Goal: Information Seeking & Learning: Learn about a topic

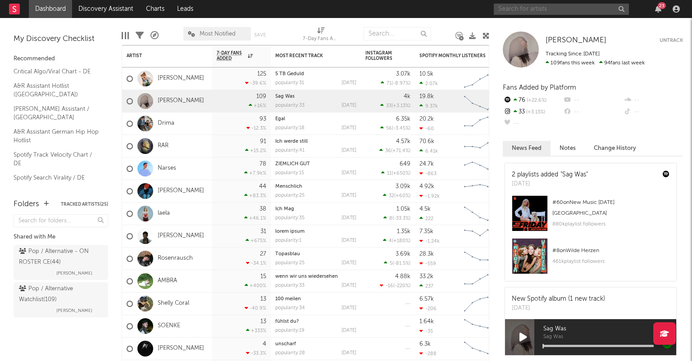
click at [534, 10] on input "text" at bounding box center [561, 9] width 135 height 11
type input "Nina jacob"
click at [622, 10] on icon "button" at bounding box center [620, 9] width 5 height 6
click at [63, 84] on link "A&R Assistant Hotlist ([GEOGRAPHIC_DATA])" at bounding box center [57, 90] width 86 height 18
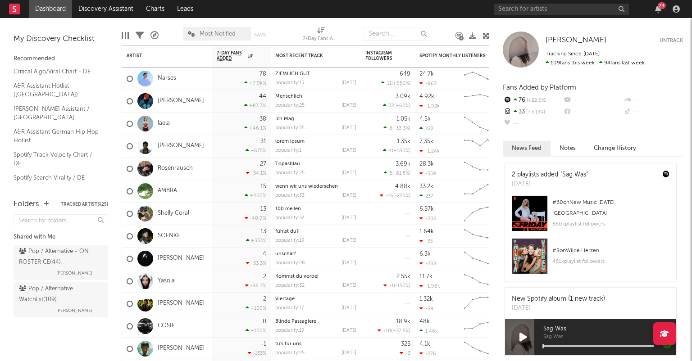
click at [171, 282] on link "Yasola" at bounding box center [166, 281] width 17 height 8
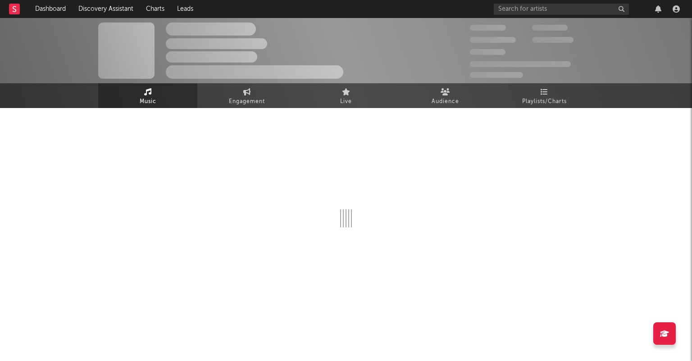
select select "1w"
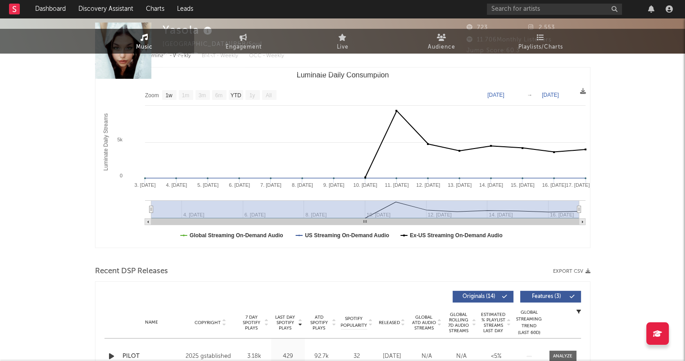
scroll to position [225, 0]
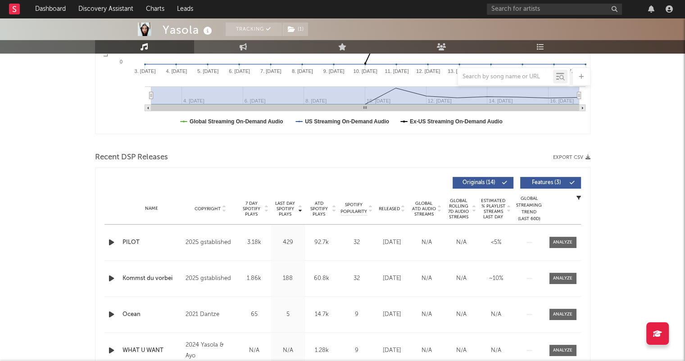
click at [403, 212] on icon at bounding box center [403, 211] width 5 height 4
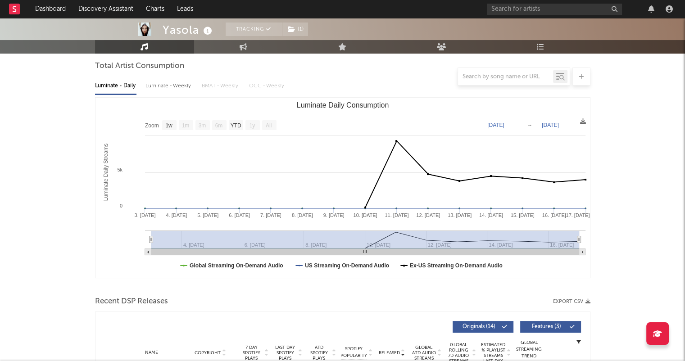
scroll to position [0, 0]
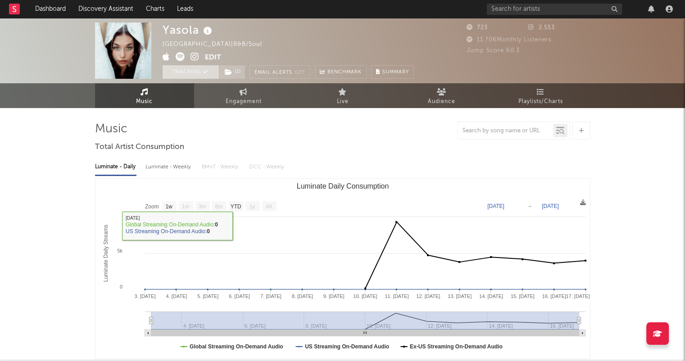
click at [206, 76] on button "Tracking" at bounding box center [191, 72] width 56 height 14
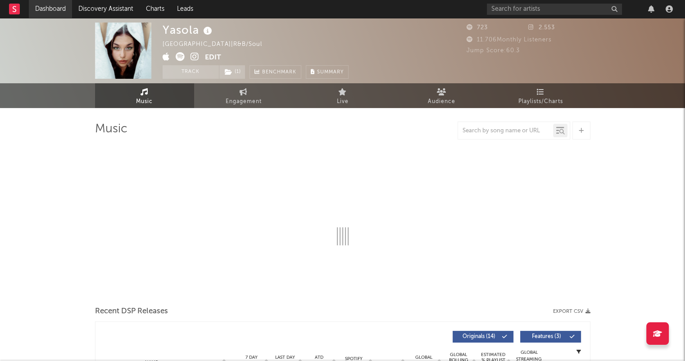
select select "1w"
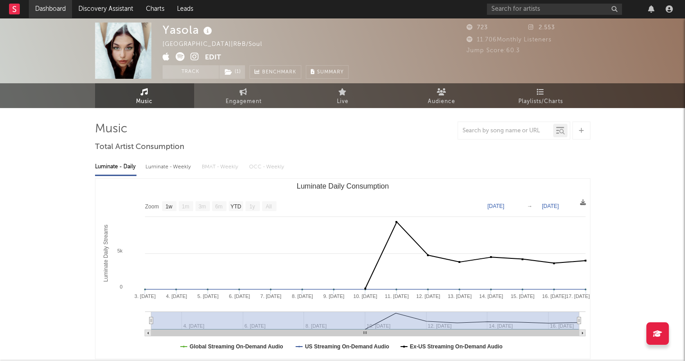
click at [60, 5] on link "Dashboard" at bounding box center [50, 9] width 43 height 18
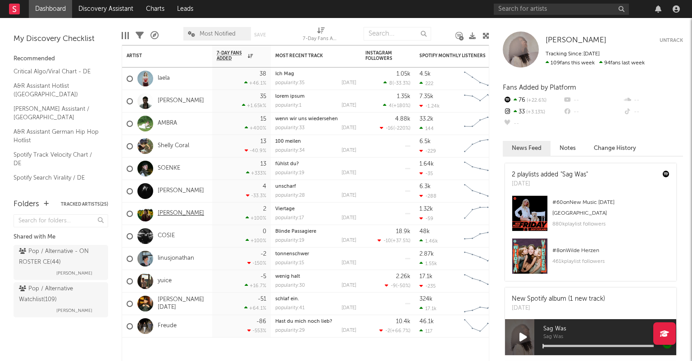
click at [189, 217] on link "[PERSON_NAME]" at bounding box center [181, 214] width 46 height 8
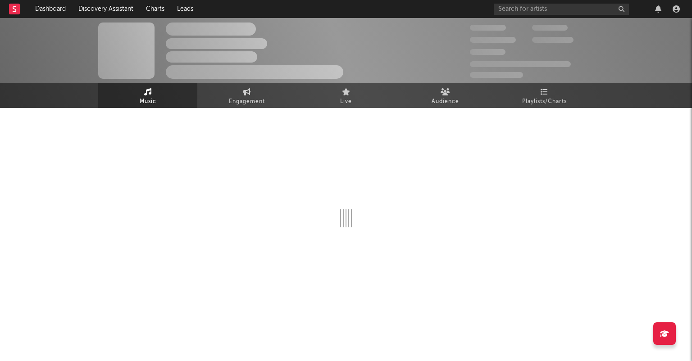
select select "1w"
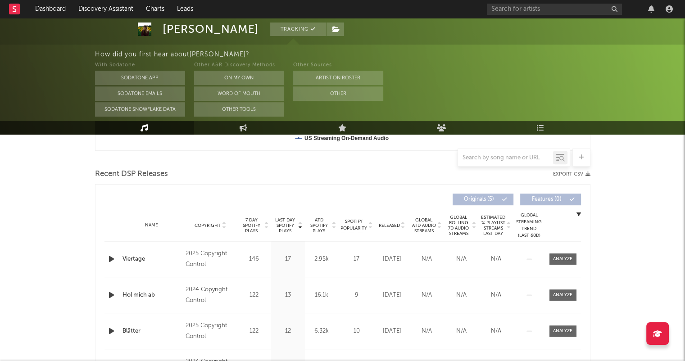
scroll to position [360, 0]
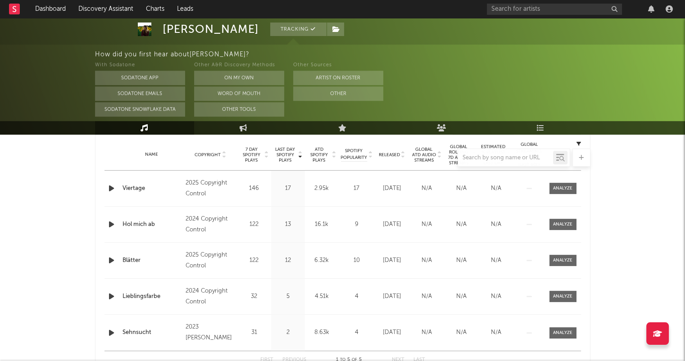
click at [401, 158] on div at bounding box center [342, 158] width 495 height 18
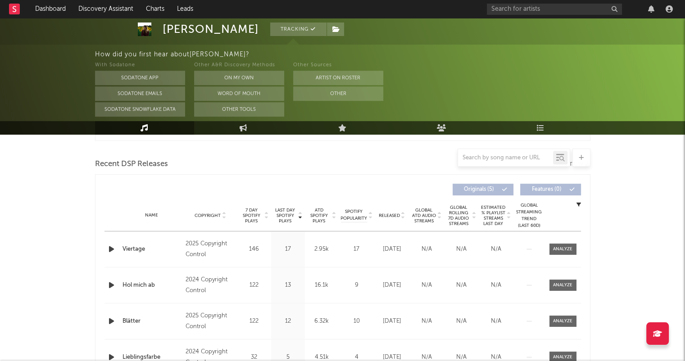
scroll to position [225, 0]
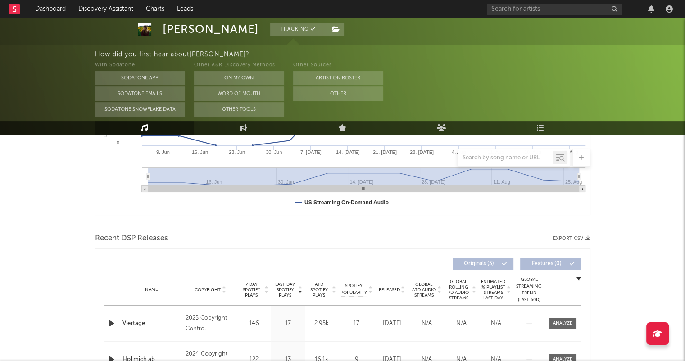
click at [402, 290] on icon at bounding box center [403, 292] width 5 height 4
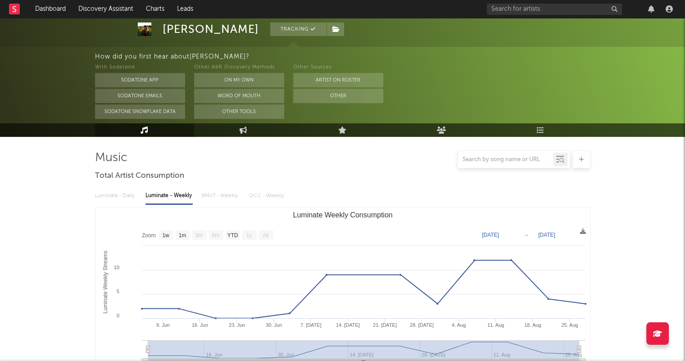
scroll to position [0, 0]
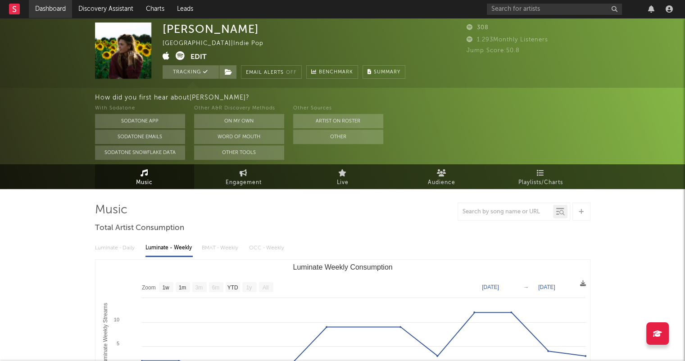
click at [65, 7] on link "Dashboard" at bounding box center [50, 9] width 43 height 18
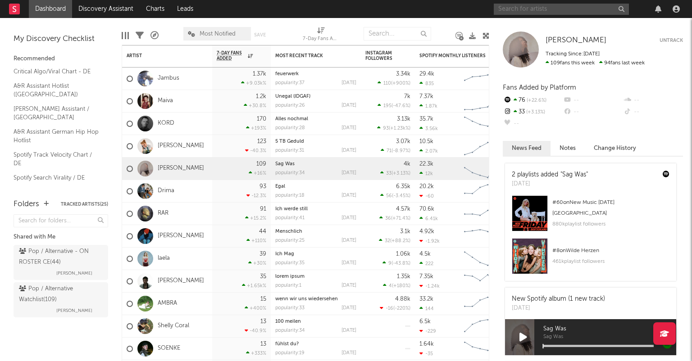
click at [525, 11] on input "text" at bounding box center [561, 9] width 135 height 11
type input "Leoniden"
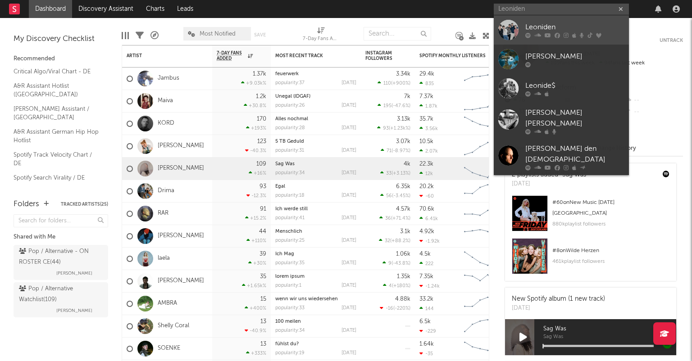
click at [584, 25] on div "Leoniden" at bounding box center [574, 27] width 99 height 11
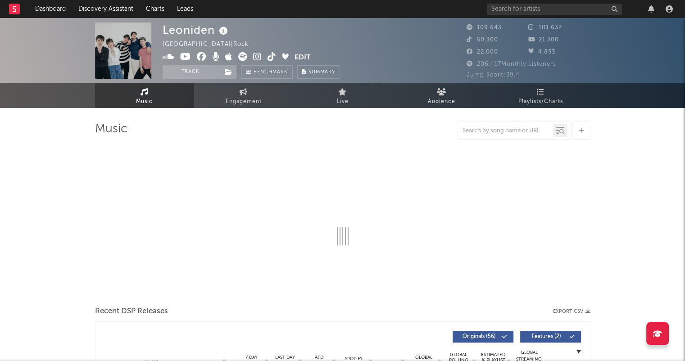
select select "6m"
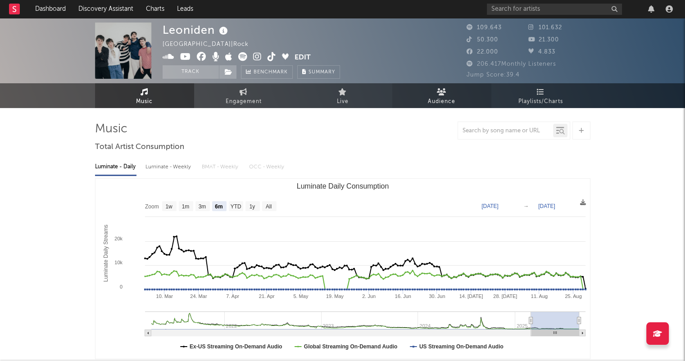
click at [445, 103] on span "Audience" at bounding box center [441, 101] width 27 height 11
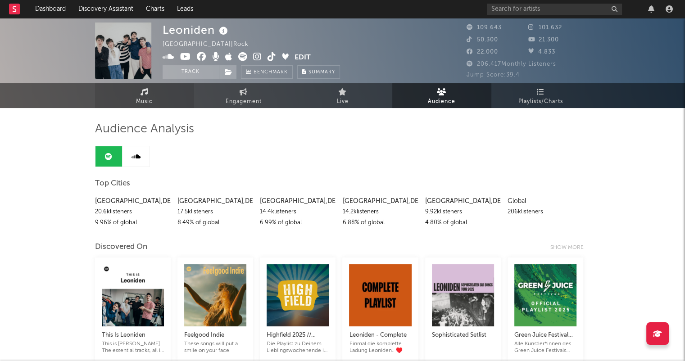
drag, startPoint x: 160, startPoint y: 99, endPoint x: 171, endPoint y: 94, distance: 11.9
click at [160, 99] on link "Music" at bounding box center [144, 95] width 99 height 25
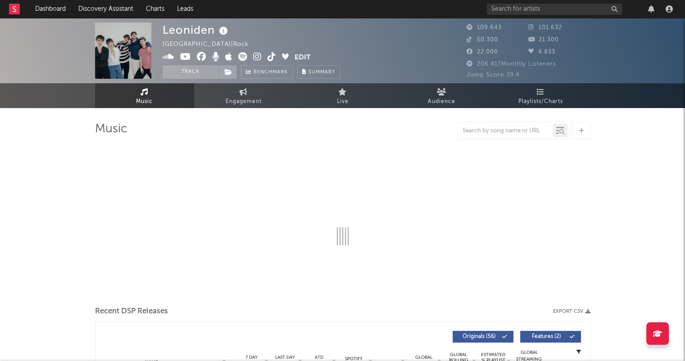
select select "6m"
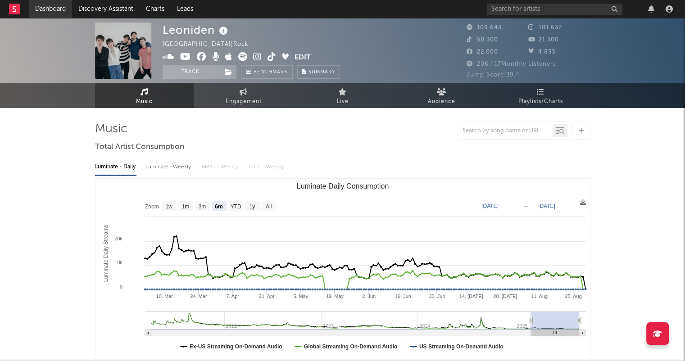
click at [64, 5] on link "Dashboard" at bounding box center [50, 9] width 43 height 18
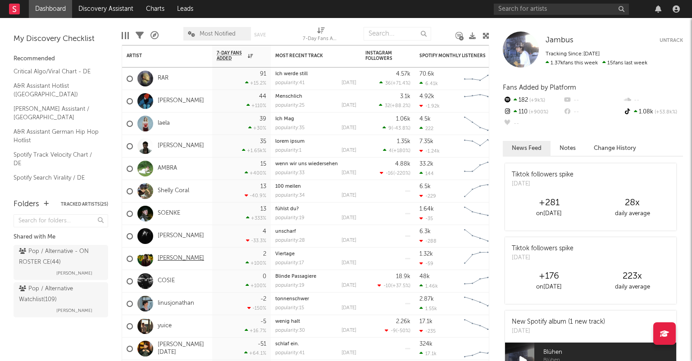
click at [181, 257] on link "[PERSON_NAME]" at bounding box center [181, 259] width 46 height 8
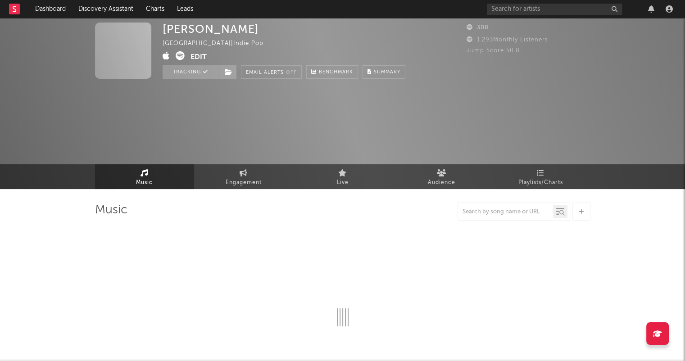
select select "1w"
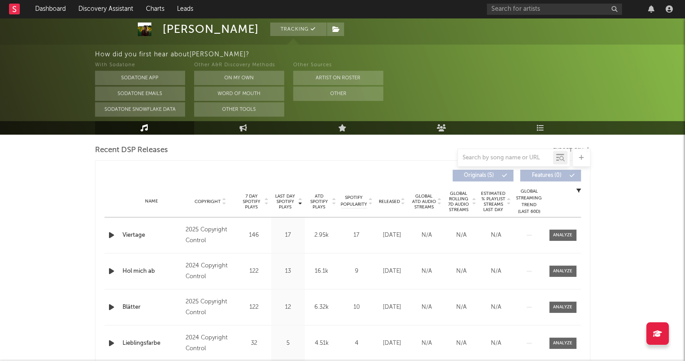
scroll to position [315, 0]
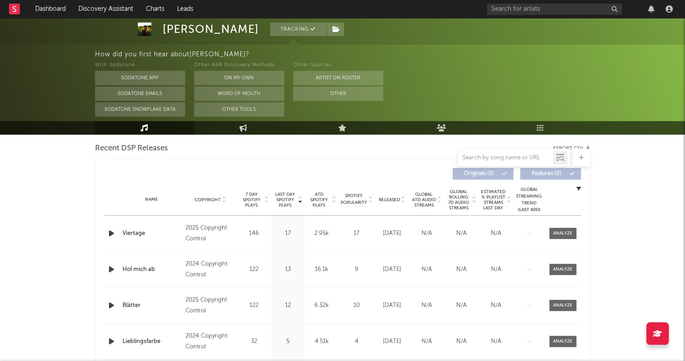
click at [402, 200] on icon at bounding box center [403, 202] width 5 height 4
click at [109, 233] on icon "button" at bounding box center [111, 233] width 9 height 11
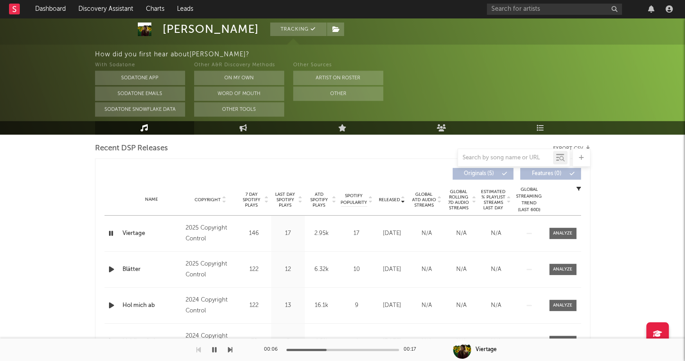
click at [342, 351] on div "00:06 00:17" at bounding box center [343, 350] width 158 height 23
click at [358, 350] on div at bounding box center [342, 350] width 113 height 2
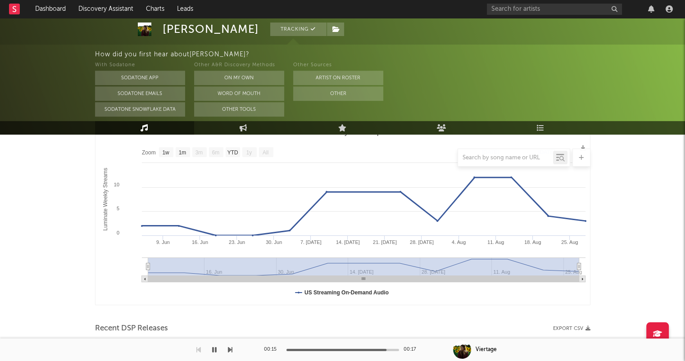
scroll to position [0, 0]
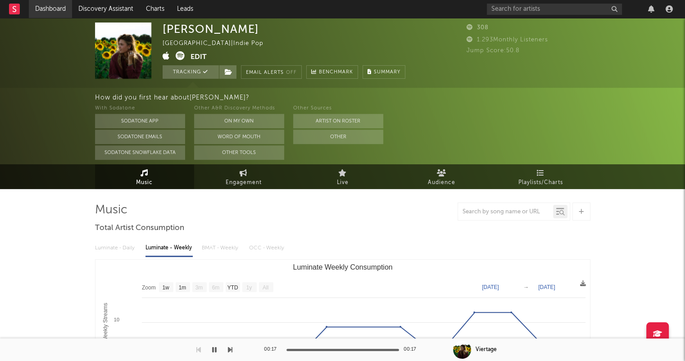
click at [68, 11] on link "Dashboard" at bounding box center [50, 9] width 43 height 18
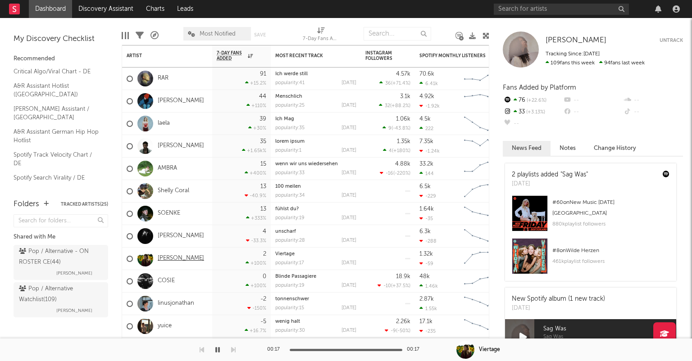
click at [190, 260] on link "[PERSON_NAME]" at bounding box center [181, 259] width 46 height 8
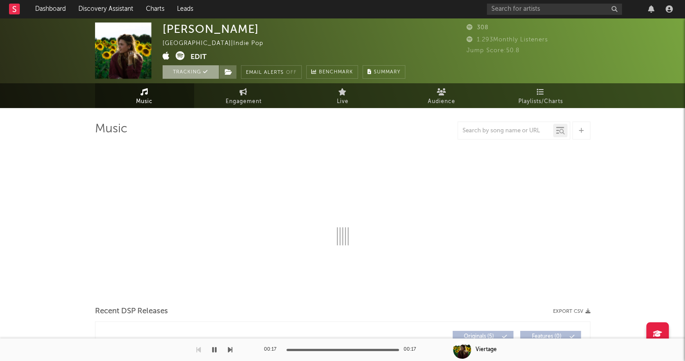
click at [205, 66] on button "Tracking" at bounding box center [191, 72] width 56 height 14
select select "1w"
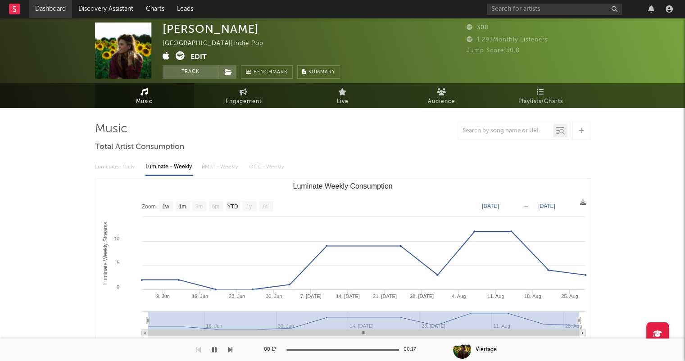
click at [60, 9] on link "Dashboard" at bounding box center [50, 9] width 43 height 18
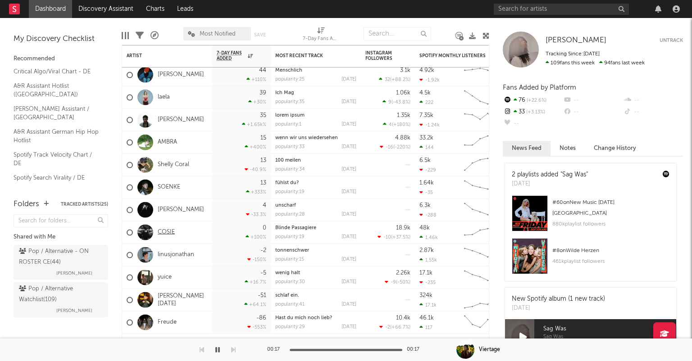
click at [168, 232] on link "COSIE" at bounding box center [166, 233] width 17 height 8
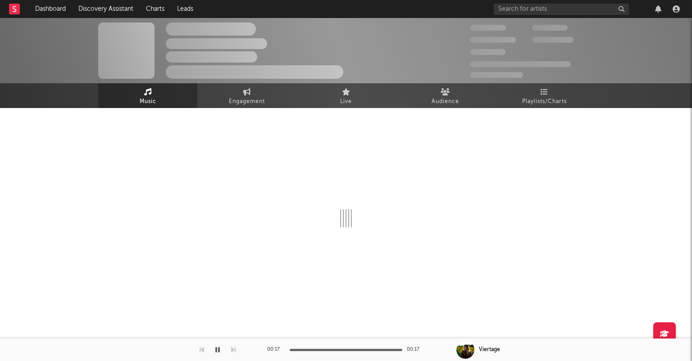
select select "6m"
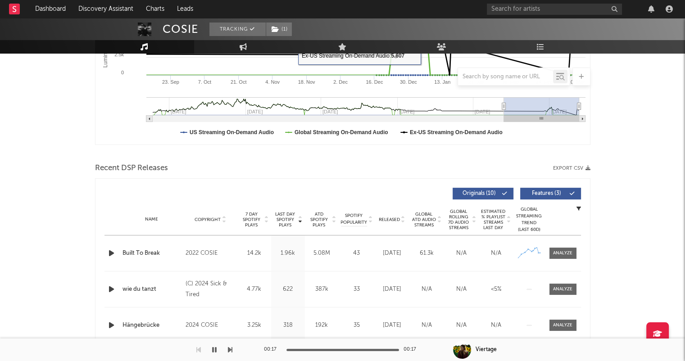
scroll to position [225, 0]
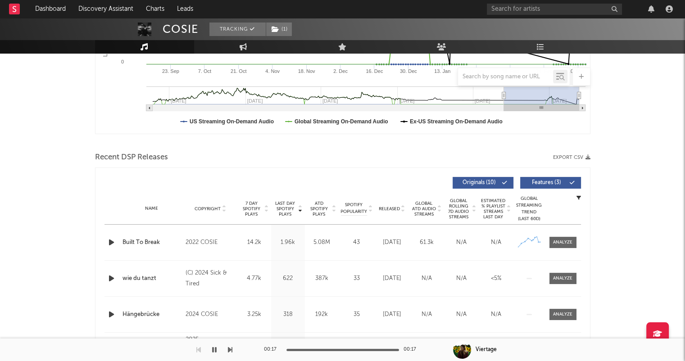
click at [402, 209] on icon at bounding box center [403, 211] width 5 height 4
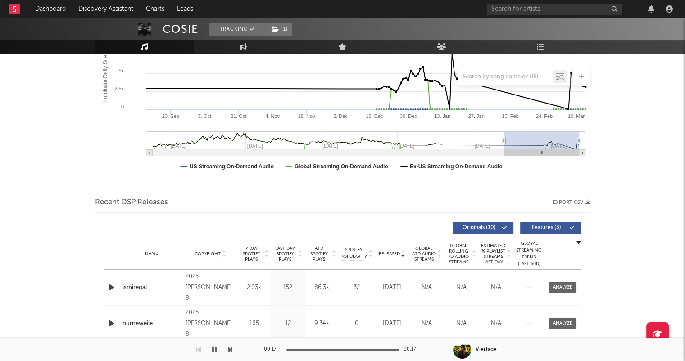
scroll to position [0, 0]
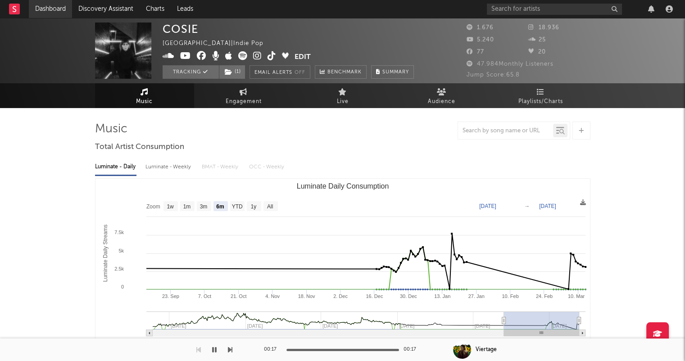
click at [58, 9] on link "Dashboard" at bounding box center [50, 9] width 43 height 18
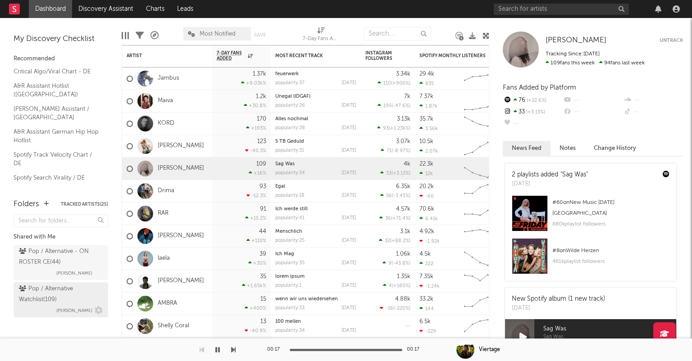
click at [74, 295] on div "Pop / Alternative Watchlist ( 109 )" at bounding box center [60, 295] width 82 height 22
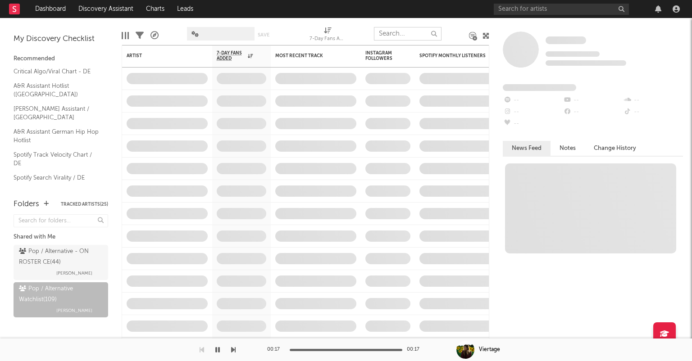
click at [400, 33] on input "text" at bounding box center [408, 34] width 68 height 14
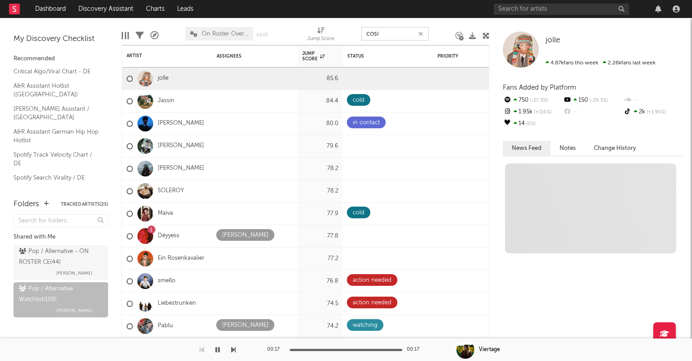
type input "cosie"
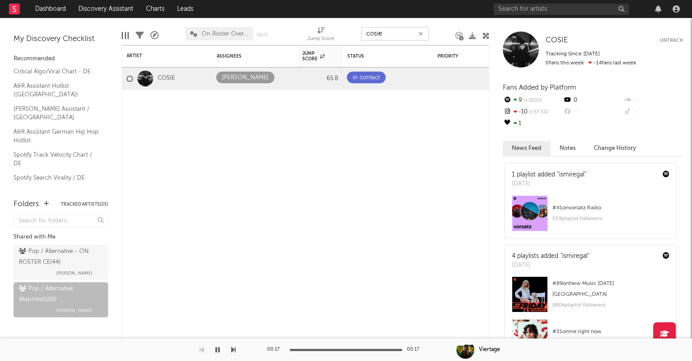
click at [422, 31] on icon "button" at bounding box center [420, 34] width 5 height 6
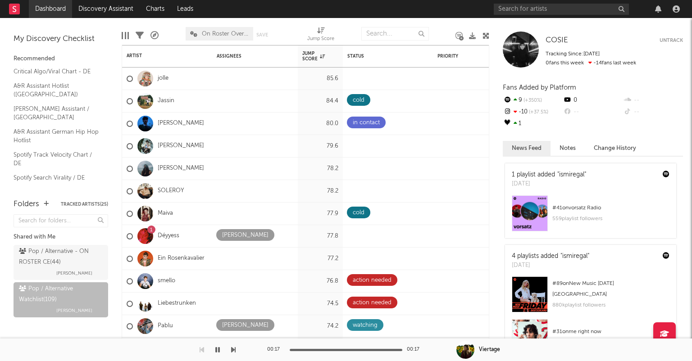
click at [48, 6] on link "Dashboard" at bounding box center [50, 9] width 43 height 18
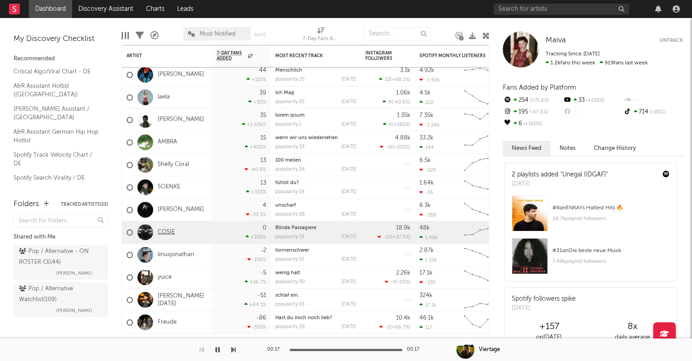
click at [164, 230] on link "COSIE" at bounding box center [166, 233] width 17 height 8
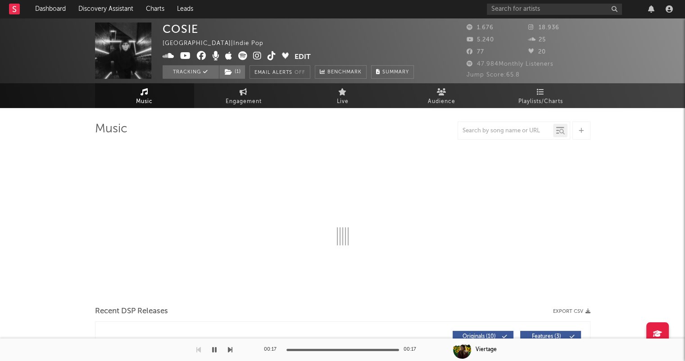
click at [193, 75] on button "Tracking" at bounding box center [191, 72] width 56 height 14
click at [58, 7] on link "Dashboard" at bounding box center [50, 9] width 43 height 18
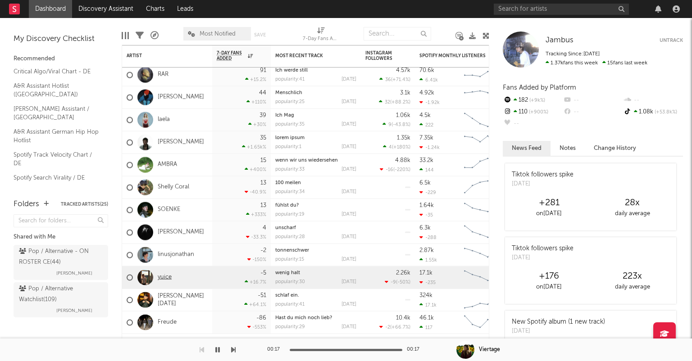
click at [165, 276] on link "yuice" at bounding box center [165, 278] width 14 height 8
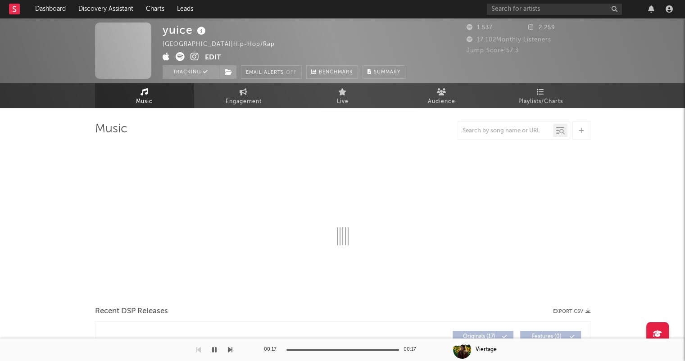
select select "6m"
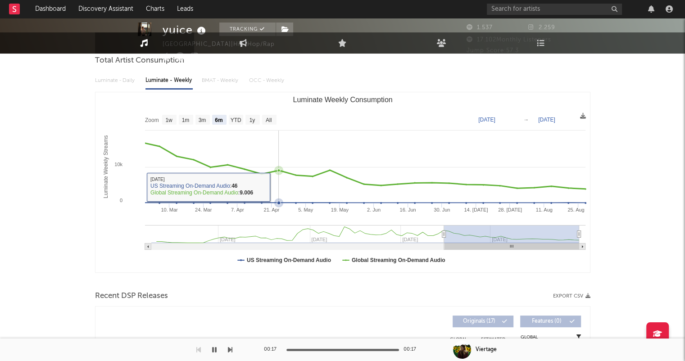
scroll to position [270, 0]
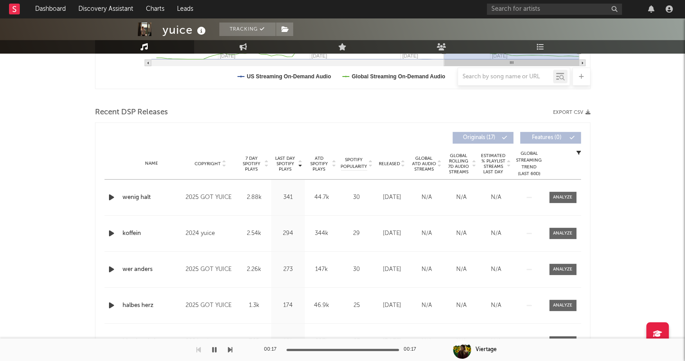
click at [402, 166] on icon at bounding box center [403, 166] width 5 height 4
click at [110, 195] on icon "button" at bounding box center [111, 197] width 9 height 11
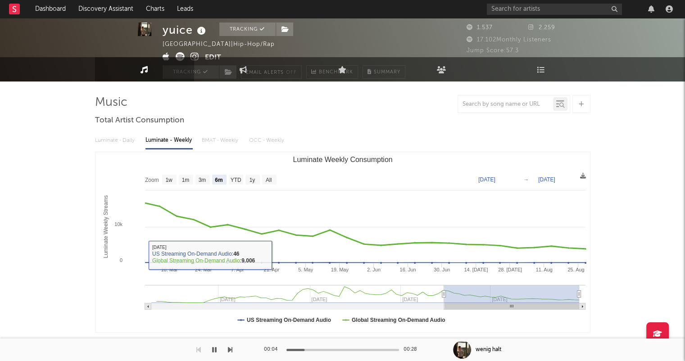
scroll to position [0, 0]
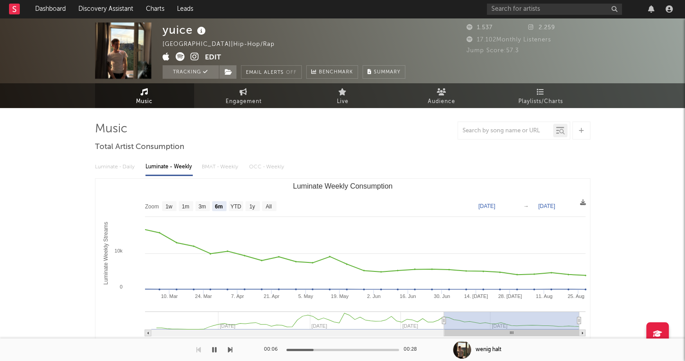
click at [193, 55] on icon at bounding box center [195, 56] width 9 height 9
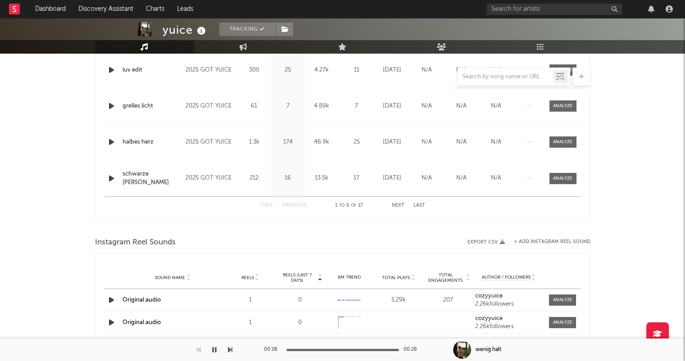
scroll to position [405, 0]
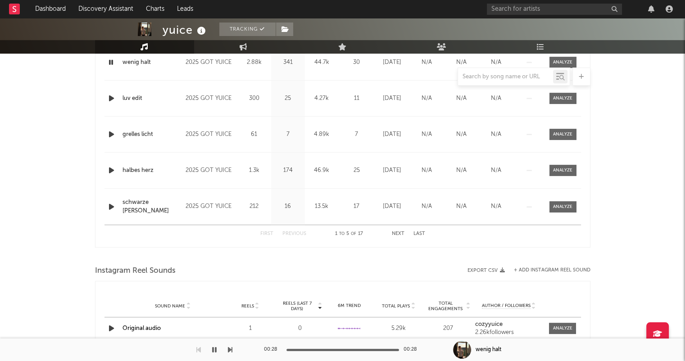
click at [395, 229] on div "First Previous 1 to 5 of 17 Next Last" at bounding box center [342, 234] width 165 height 18
click at [398, 233] on button "Next" at bounding box center [398, 234] width 13 height 5
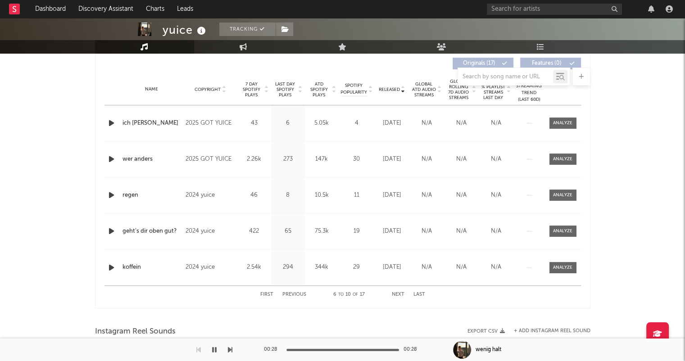
scroll to position [360, 0]
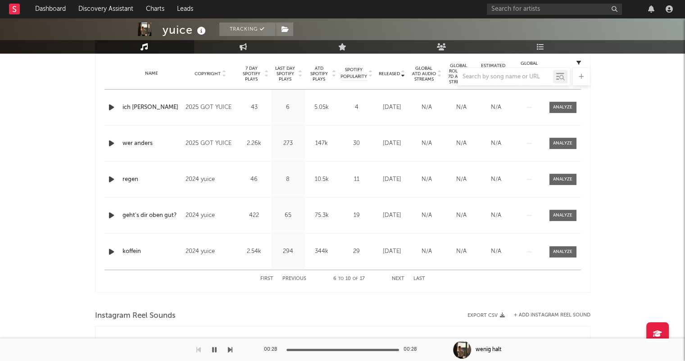
click at [270, 279] on button "First" at bounding box center [266, 279] width 13 height 5
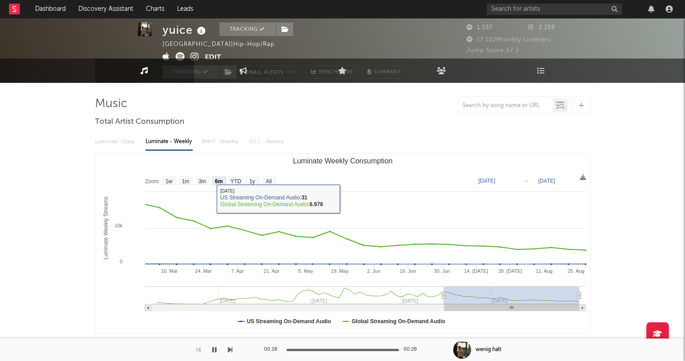
scroll to position [0, 0]
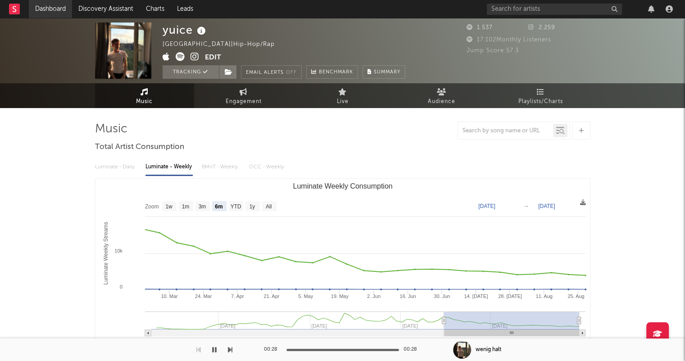
click at [60, 9] on link "Dashboard" at bounding box center [50, 9] width 43 height 18
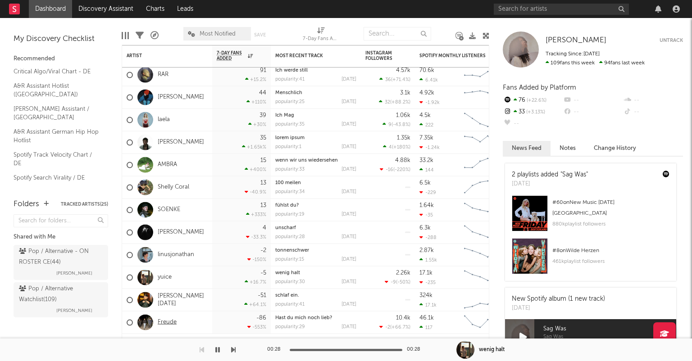
click at [171, 320] on link "Freude" at bounding box center [167, 323] width 19 height 8
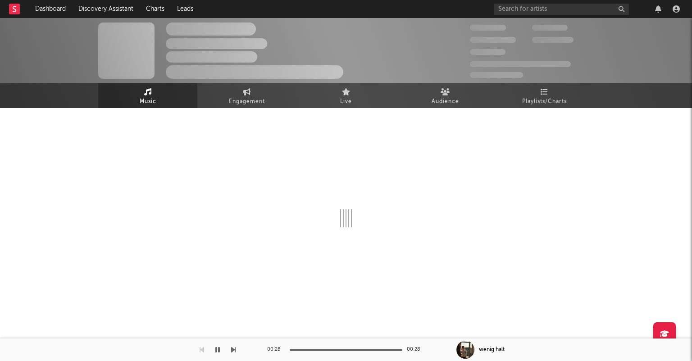
select select "1w"
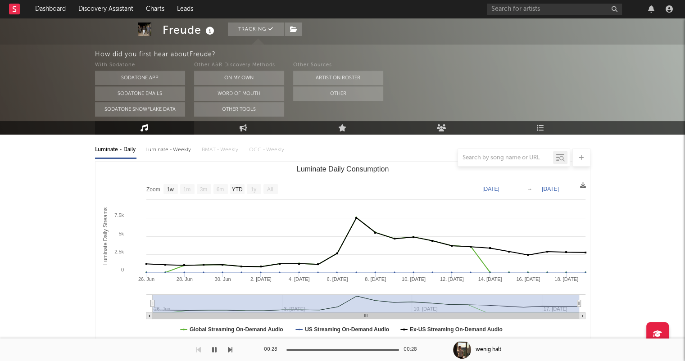
scroll to position [315, 0]
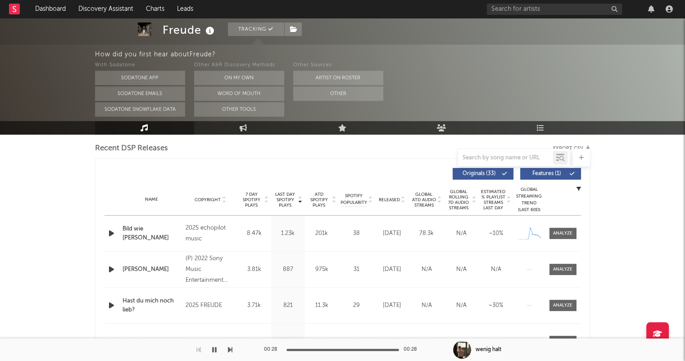
click at [404, 203] on icon at bounding box center [403, 202] width 5 height 4
click at [110, 232] on icon "button" at bounding box center [111, 233] width 9 height 11
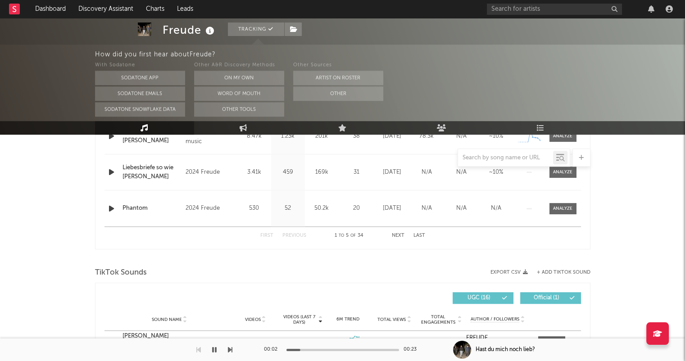
scroll to position [541, 0]
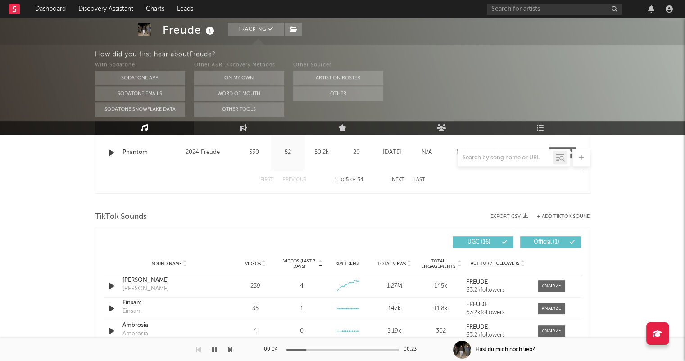
click at [400, 177] on button "Next" at bounding box center [398, 179] width 13 height 5
click at [415, 178] on button "Last" at bounding box center [420, 179] width 12 height 5
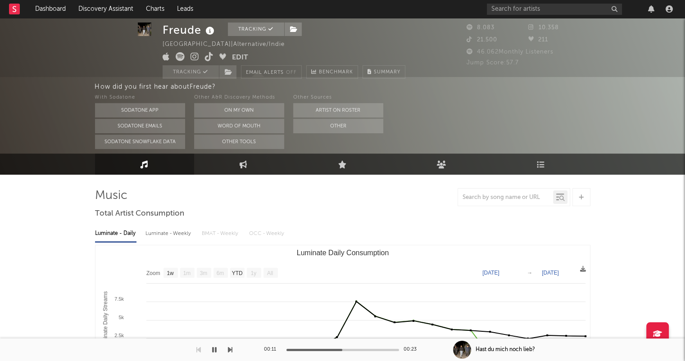
scroll to position [0, 0]
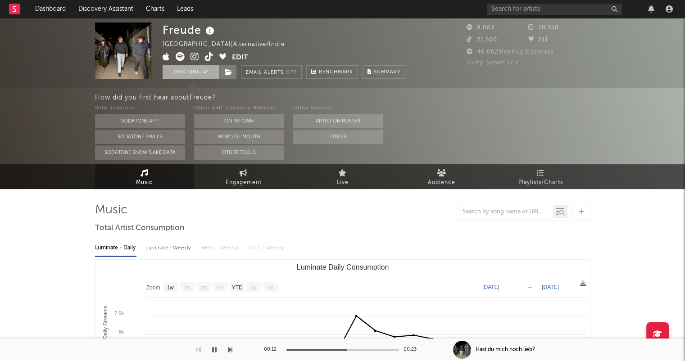
click at [189, 77] on button "Tracking" at bounding box center [191, 72] width 56 height 14
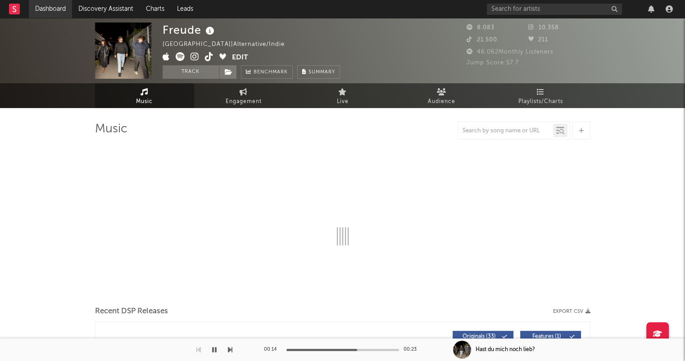
select select "1w"
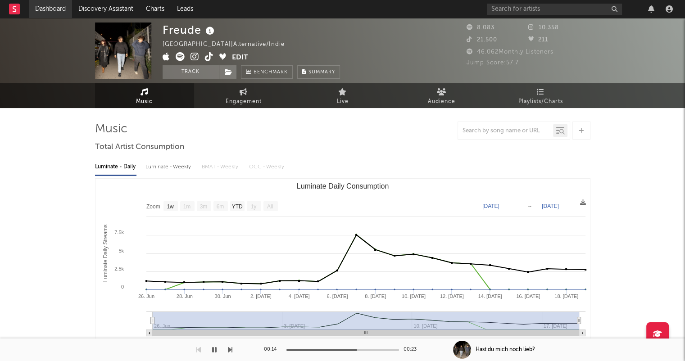
click at [48, 8] on link "Dashboard" at bounding box center [50, 9] width 43 height 18
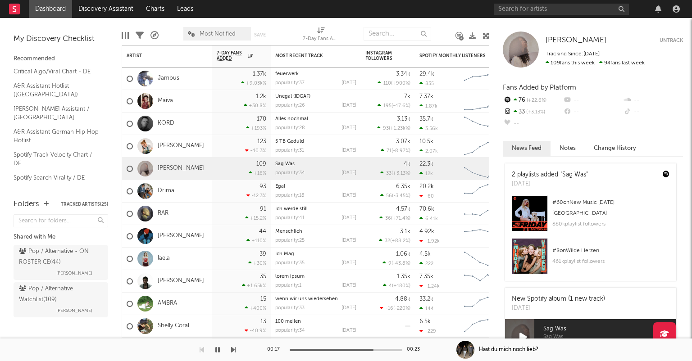
click at [218, 350] on icon "button" at bounding box center [217, 349] width 5 height 7
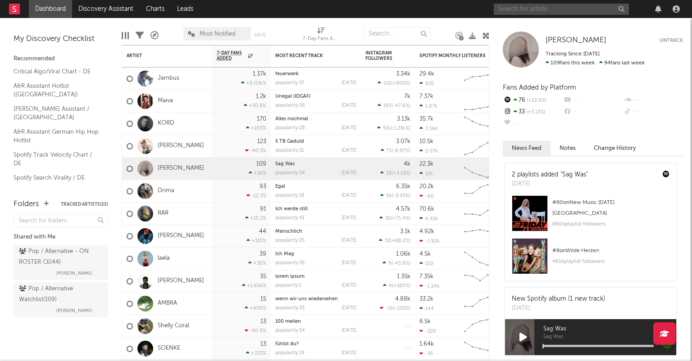
click at [564, 11] on input "text" at bounding box center [561, 9] width 135 height 11
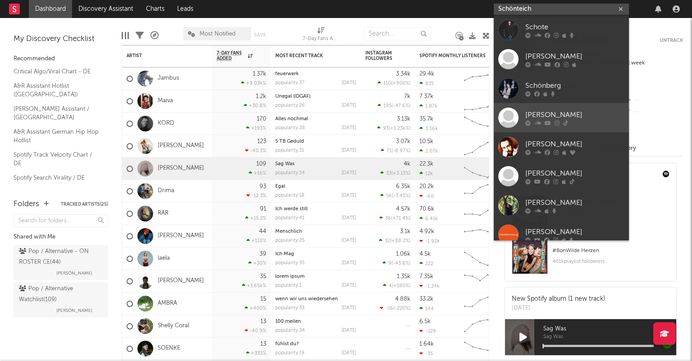
type input "Schönteich"
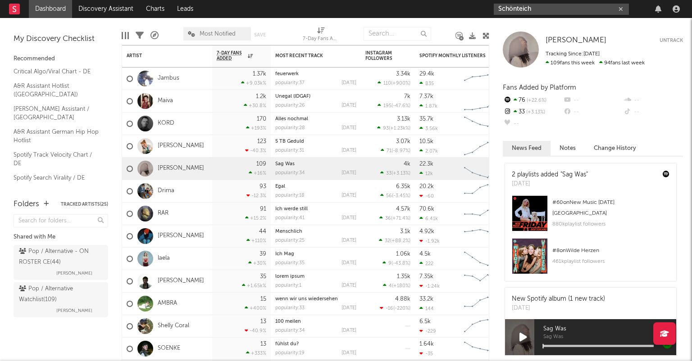
click at [622, 6] on icon "button" at bounding box center [620, 9] width 5 height 6
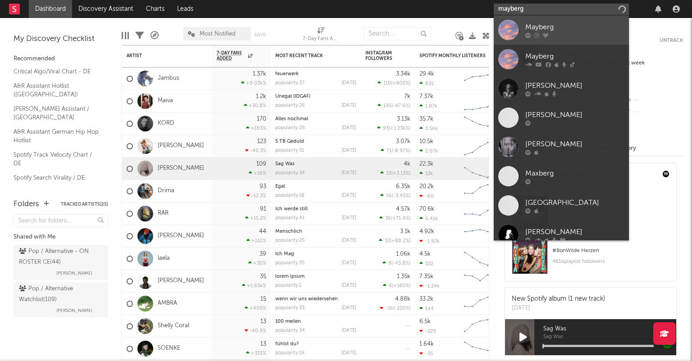
type input "mayberg"
click at [575, 27] on div "Mayberg" at bounding box center [574, 27] width 99 height 11
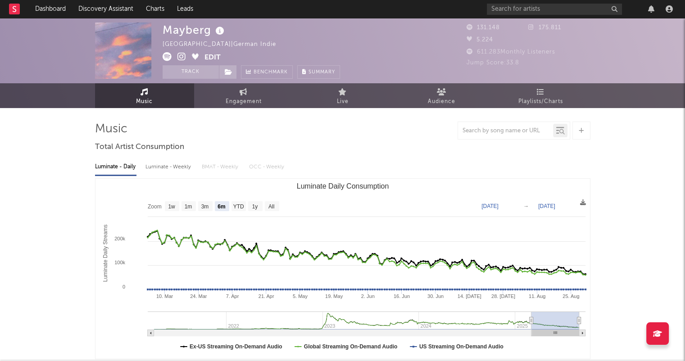
select select "6m"
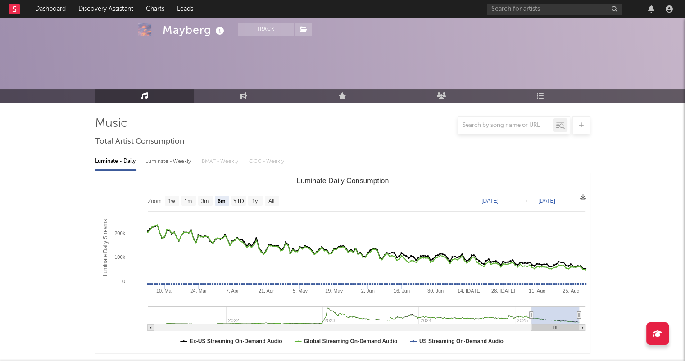
scroll to position [315, 0]
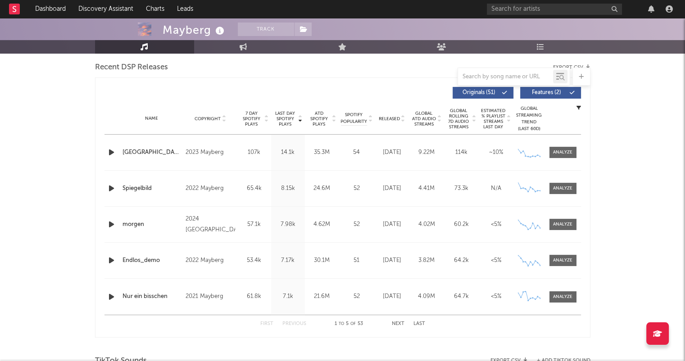
click at [403, 121] on icon at bounding box center [403, 121] width 5 height 4
click at [399, 325] on button "Next" at bounding box center [398, 324] width 13 height 5
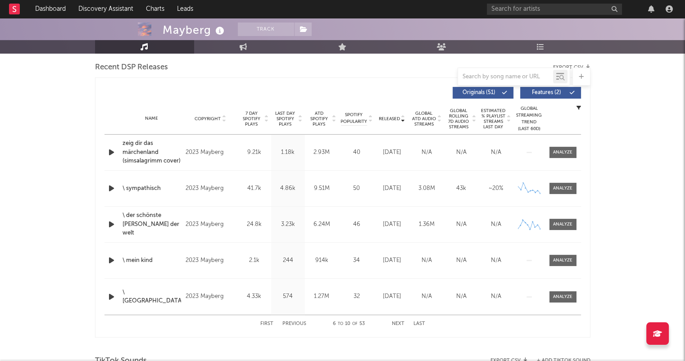
click at [399, 325] on button "Next" at bounding box center [398, 324] width 13 height 5
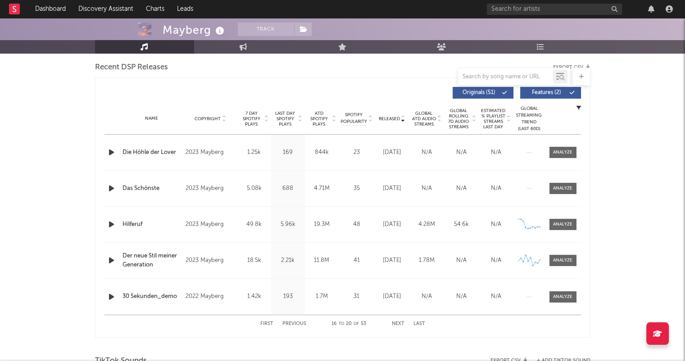
click at [399, 325] on button "Next" at bounding box center [398, 324] width 13 height 5
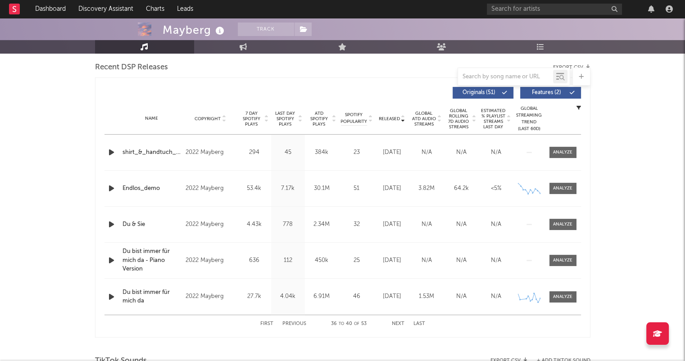
click at [399, 325] on button "Next" at bounding box center [398, 324] width 13 height 5
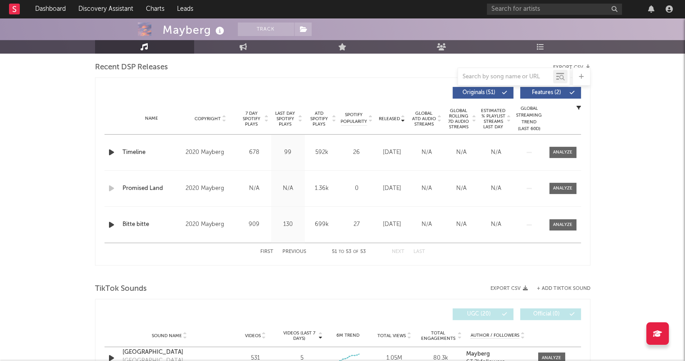
click at [399, 325] on div "Sound Name Videos Videos (last 7 days) Weekly Growth % 6M Trend Total Views Tot…" at bounding box center [343, 336] width 477 height 23
click at [270, 251] on button "First" at bounding box center [266, 252] width 13 height 5
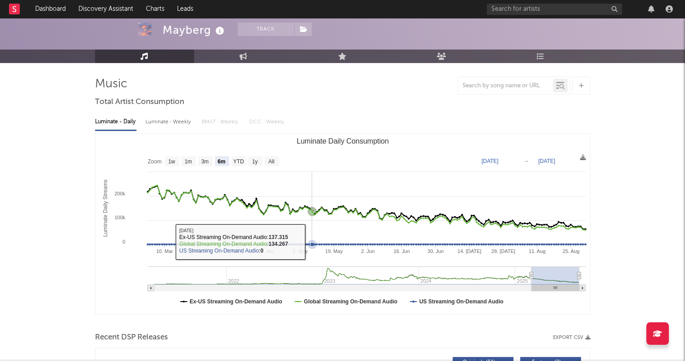
scroll to position [0, 0]
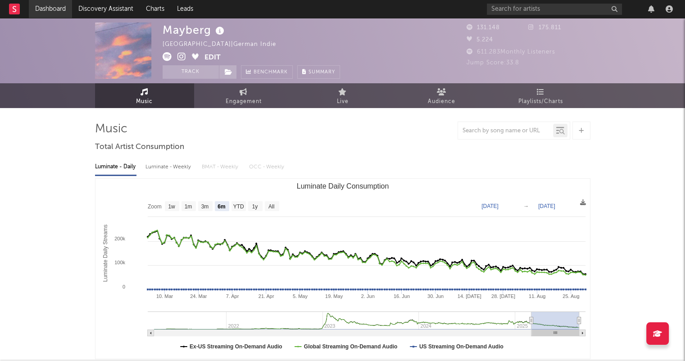
click at [59, 8] on link "Dashboard" at bounding box center [50, 9] width 43 height 18
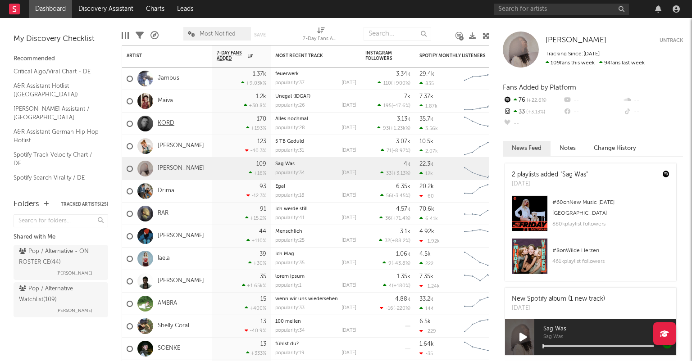
click at [167, 125] on link "KORD" at bounding box center [166, 124] width 17 height 8
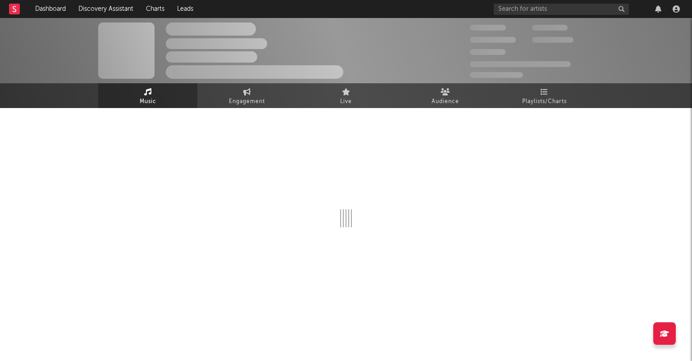
select select "6m"
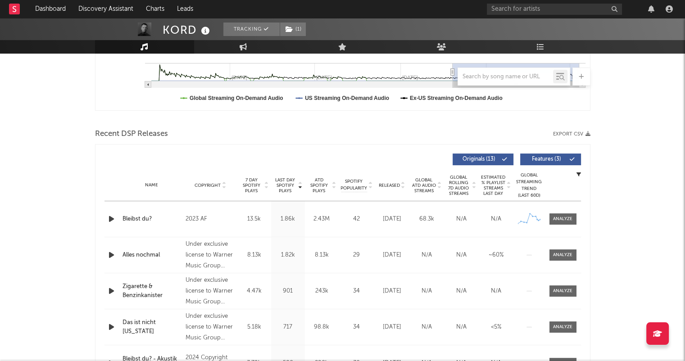
scroll to position [270, 0]
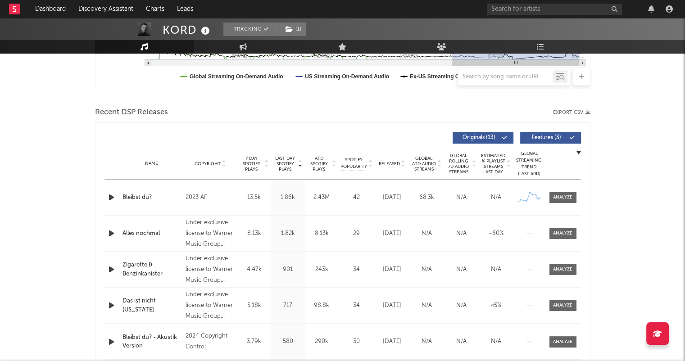
click at [405, 166] on icon at bounding box center [403, 166] width 5 height 4
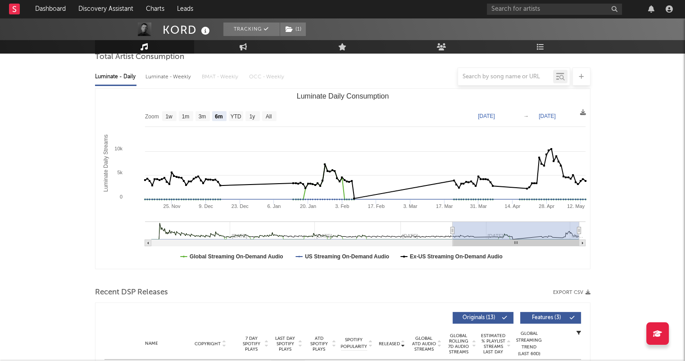
scroll to position [0, 0]
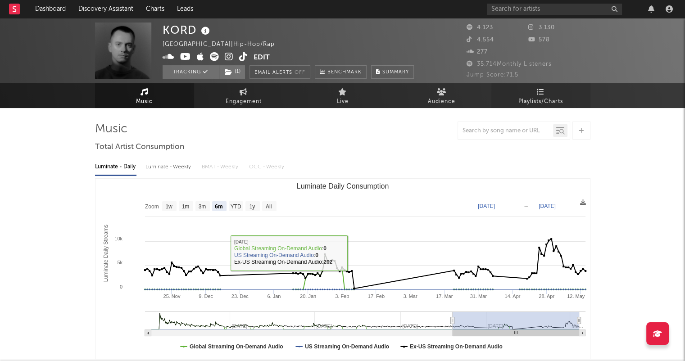
click at [533, 100] on span "Playlists/Charts" at bounding box center [540, 101] width 45 height 11
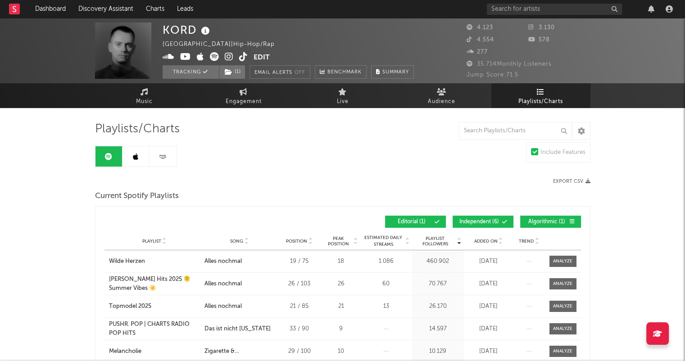
click at [141, 164] on link at bounding box center [136, 156] width 27 height 20
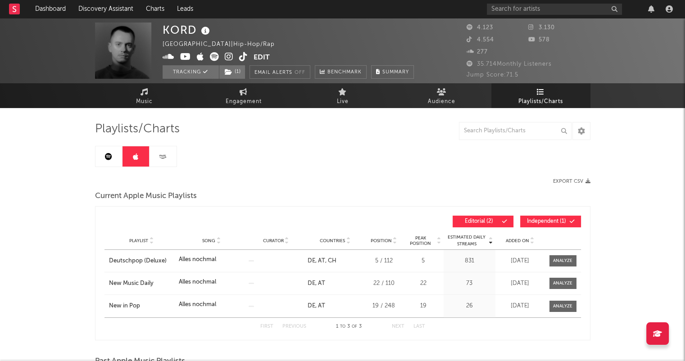
click at [169, 165] on link at bounding box center [163, 156] width 27 height 20
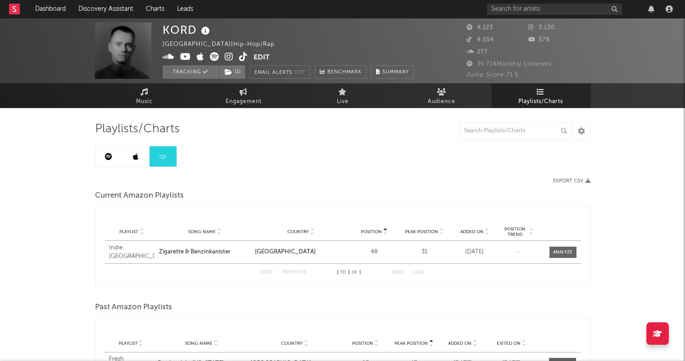
click at [133, 153] on icon at bounding box center [135, 156] width 5 height 7
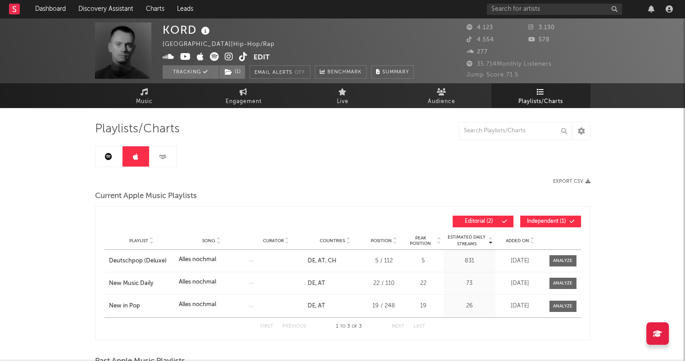
click at [116, 153] on link at bounding box center [108, 156] width 27 height 20
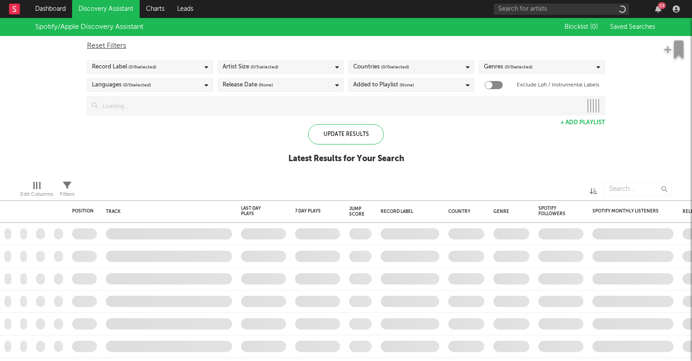
checkbox input "true"
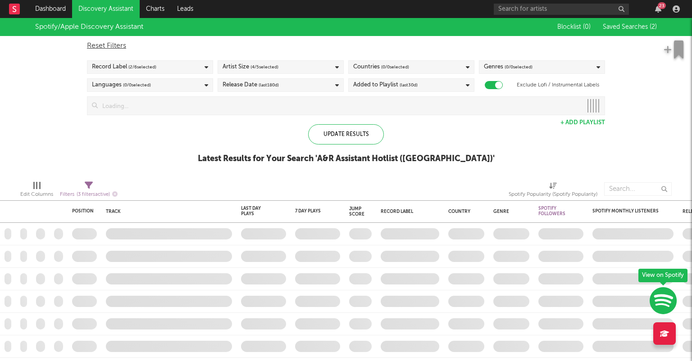
click at [205, 87] on icon at bounding box center [207, 85] width 4 height 6
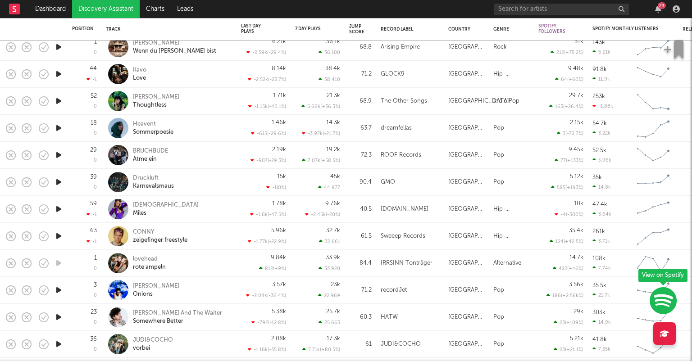
click at [57, 291] on icon "button" at bounding box center [58, 290] width 9 height 11
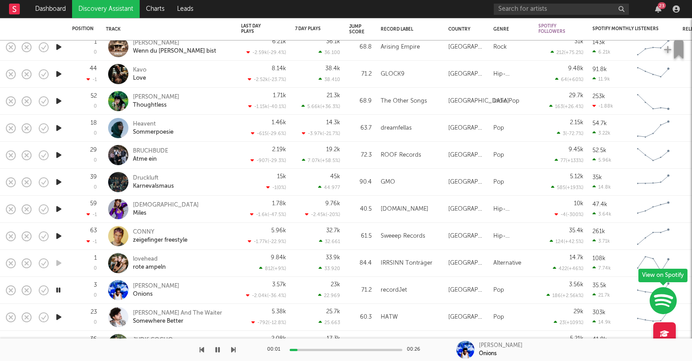
click at [218, 354] on button "button" at bounding box center [217, 350] width 9 height 23
click at [214, 349] on button "button" at bounding box center [217, 350] width 9 height 23
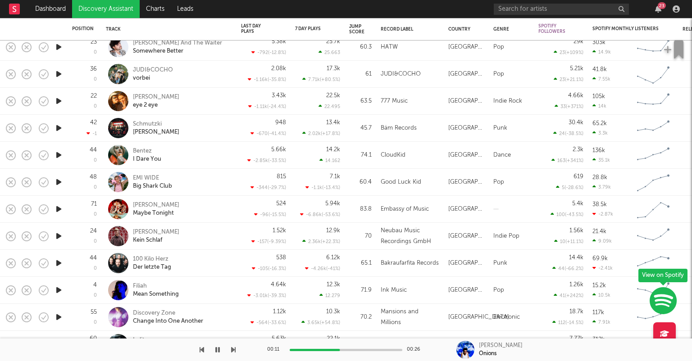
click at [57, 233] on icon "button" at bounding box center [58, 236] width 9 height 11
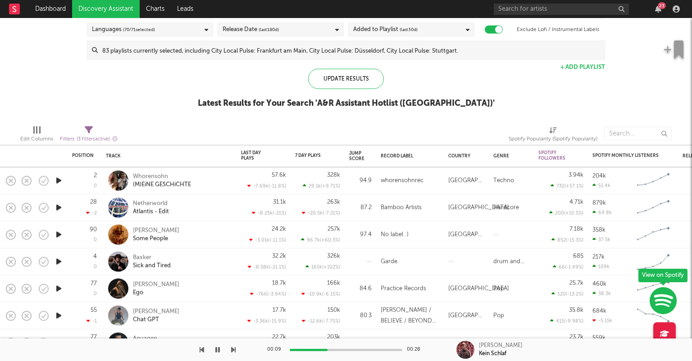
click at [666, 301] on icon "button" at bounding box center [663, 301] width 27 height 28
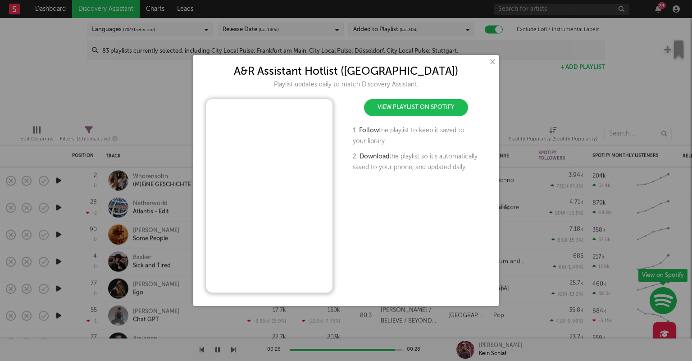
click at [492, 62] on button "×" at bounding box center [492, 62] width 10 height 10
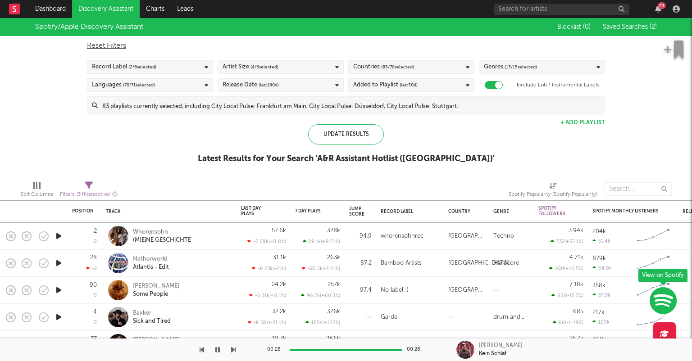
click at [205, 64] on icon at bounding box center [207, 67] width 4 height 6
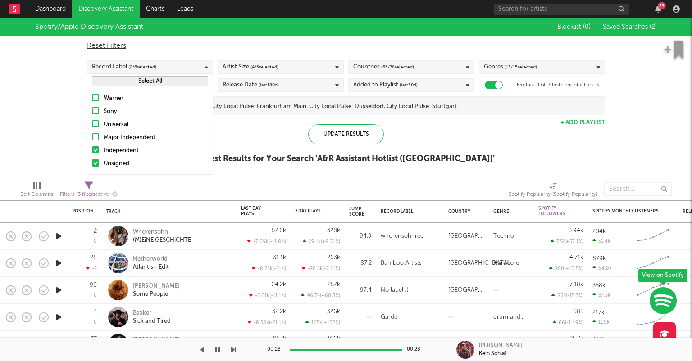
click at [97, 148] on div at bounding box center [95, 149] width 7 height 7
click at [92, 148] on input "Independent" at bounding box center [92, 150] width 0 height 11
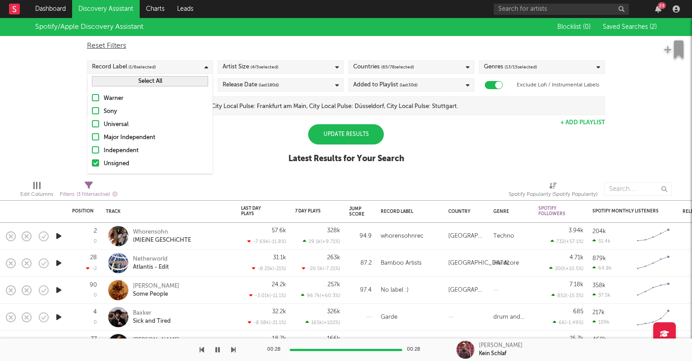
click at [252, 139] on div "Spotify/Apple Discovery Assistant Blocklist ( 0 ) Saved Searches ( 2 ) Reset Fi…" at bounding box center [346, 95] width 692 height 155
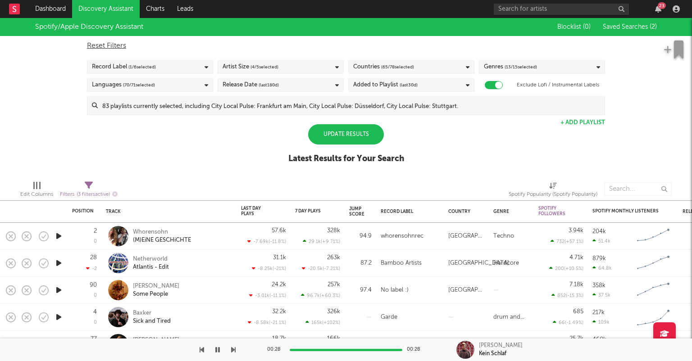
click at [198, 67] on div "Record Label ( 1 / 6 selected)" at bounding box center [150, 67] width 126 height 14
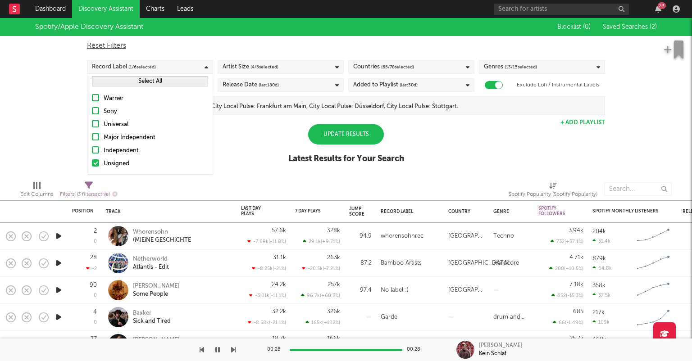
click at [233, 146] on div "Spotify/Apple Discovery Assistant Blocklist ( 0 ) Saved Searches ( 2 ) Reset Fi…" at bounding box center [346, 95] width 692 height 155
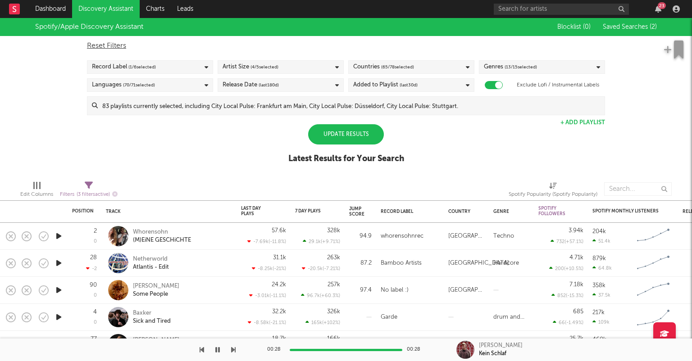
click at [358, 130] on div "Update Results" at bounding box center [346, 134] width 76 height 20
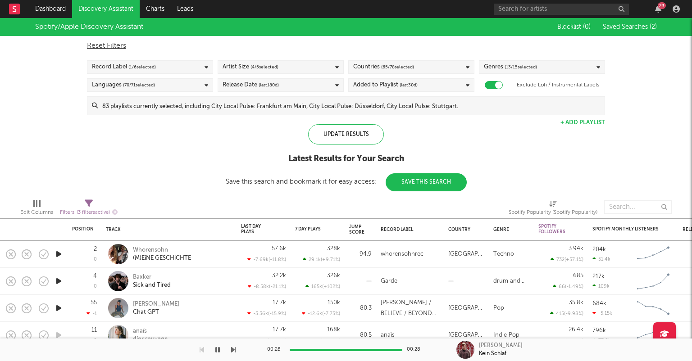
click at [209, 65] on div "Record Label ( 1 / 6 selected)" at bounding box center [150, 67] width 126 height 14
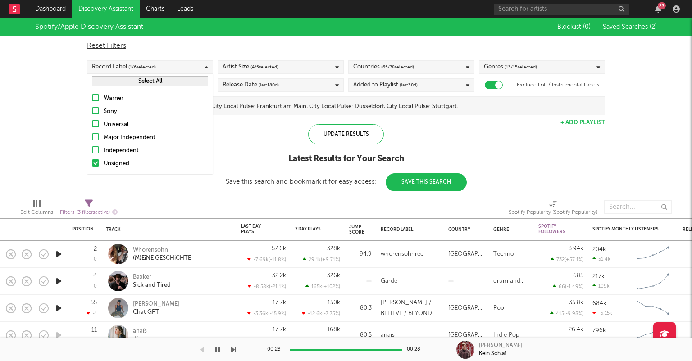
click at [209, 65] on div "Record Label ( 1 / 6 selected)" at bounding box center [150, 67] width 126 height 14
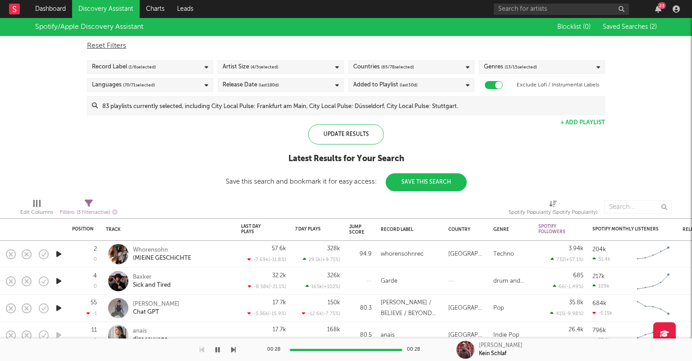
click at [307, 68] on div "Artist Size ( 4 / 5 selected)" at bounding box center [281, 67] width 126 height 14
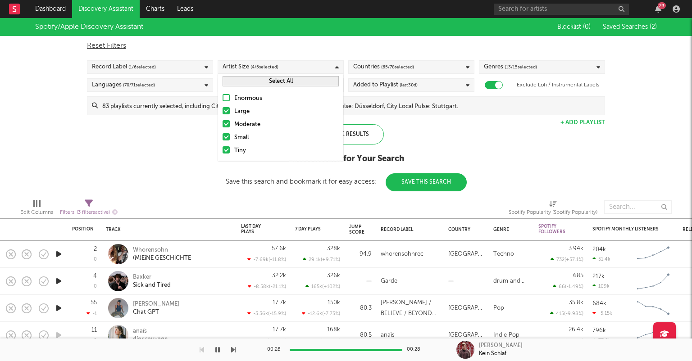
click at [307, 67] on div "Artist Size ( 4 / 5 selected)" at bounding box center [281, 67] width 126 height 14
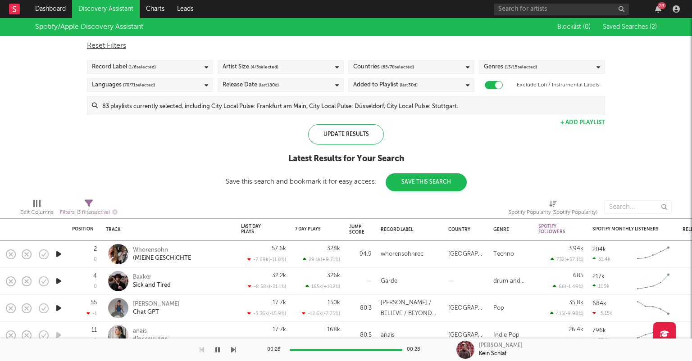
click at [463, 65] on div "Countries ( 65 / 78 selected)" at bounding box center [411, 67] width 126 height 14
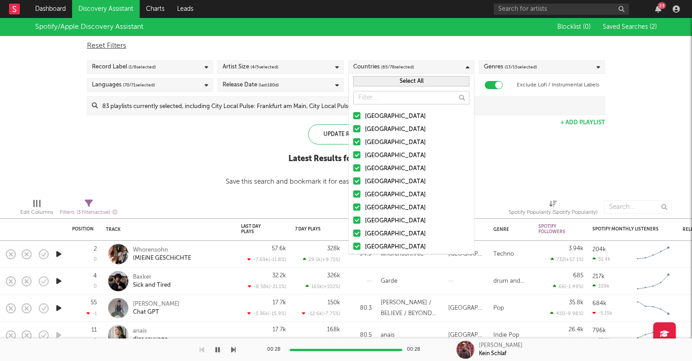
click at [355, 217] on div at bounding box center [356, 220] width 7 height 7
click at [353, 217] on input "[GEOGRAPHIC_DATA]" at bounding box center [353, 221] width 0 height 11
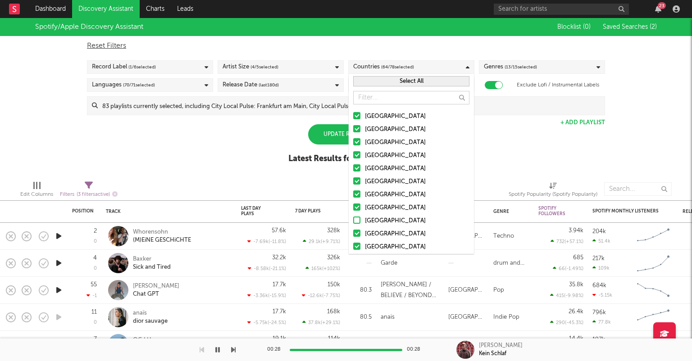
click at [359, 204] on div at bounding box center [356, 207] width 7 height 7
click at [353, 204] on input "[GEOGRAPHIC_DATA]" at bounding box center [353, 208] width 0 height 11
click at [359, 192] on div at bounding box center [356, 194] width 7 height 7
click at [353, 192] on input "[GEOGRAPHIC_DATA]" at bounding box center [353, 195] width 0 height 11
click at [357, 168] on div at bounding box center [356, 167] width 7 height 7
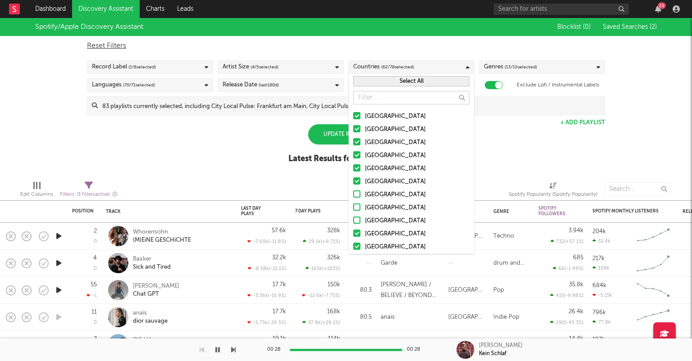
click at [353, 168] on input "[GEOGRAPHIC_DATA]" at bounding box center [353, 169] width 0 height 11
click at [357, 154] on div at bounding box center [356, 154] width 7 height 7
click at [353, 154] on input "[GEOGRAPHIC_DATA]" at bounding box center [353, 155] width 0 height 11
click at [357, 140] on div at bounding box center [356, 141] width 7 height 7
click at [353, 140] on input "[GEOGRAPHIC_DATA]" at bounding box center [353, 142] width 0 height 11
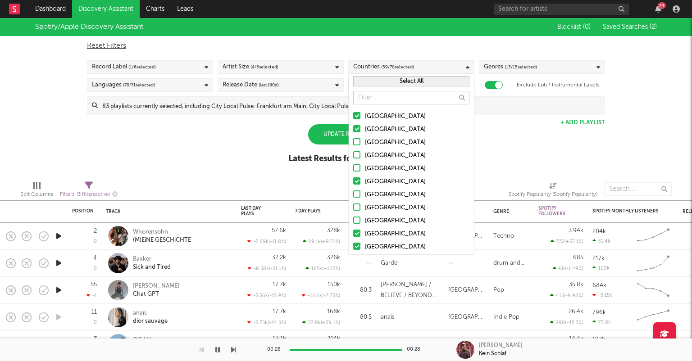
click at [357, 130] on div at bounding box center [356, 128] width 7 height 7
click at [353, 130] on input "[GEOGRAPHIC_DATA]" at bounding box center [353, 129] width 0 height 11
click at [358, 115] on div at bounding box center [356, 115] width 7 height 7
click at [353, 115] on input "[GEOGRAPHIC_DATA]" at bounding box center [353, 116] width 0 height 11
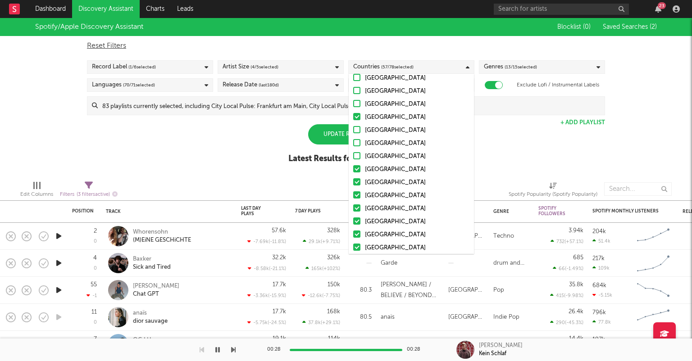
scroll to position [135, 0]
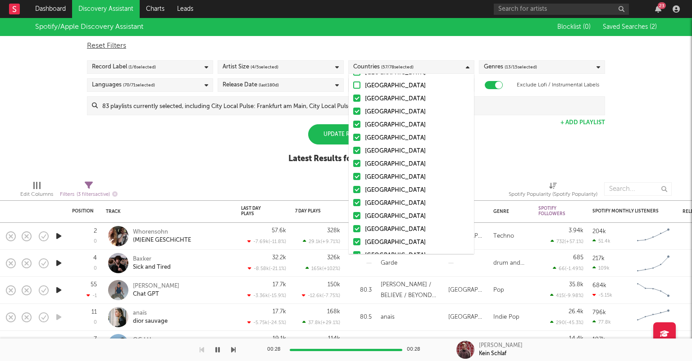
click at [358, 123] on div at bounding box center [356, 124] width 7 height 7
click at [353, 123] on input "[GEOGRAPHIC_DATA]" at bounding box center [353, 125] width 0 height 11
click at [357, 136] on div at bounding box center [356, 137] width 7 height 7
click at [353, 136] on input "[GEOGRAPHIC_DATA]" at bounding box center [353, 138] width 0 height 11
click at [357, 149] on div at bounding box center [356, 150] width 7 height 7
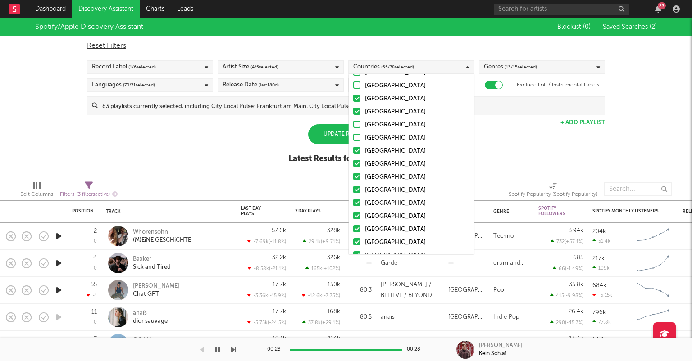
click at [353, 149] on input "[GEOGRAPHIC_DATA]" at bounding box center [353, 151] width 0 height 11
click at [356, 165] on div at bounding box center [356, 163] width 7 height 7
click at [353, 165] on input "[GEOGRAPHIC_DATA]" at bounding box center [353, 164] width 0 height 11
click at [356, 175] on div at bounding box center [356, 176] width 7 height 7
click at [353, 175] on input "[GEOGRAPHIC_DATA]" at bounding box center [353, 177] width 0 height 11
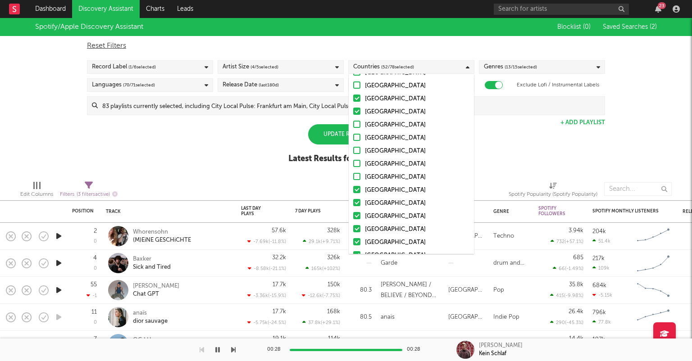
click at [357, 190] on div at bounding box center [356, 189] width 7 height 7
click at [353, 190] on input "[GEOGRAPHIC_DATA]" at bounding box center [353, 190] width 0 height 11
click at [357, 201] on div at bounding box center [356, 202] width 7 height 7
click at [353, 201] on input "[GEOGRAPHIC_DATA]" at bounding box center [353, 203] width 0 height 11
click at [357, 214] on div at bounding box center [356, 215] width 7 height 7
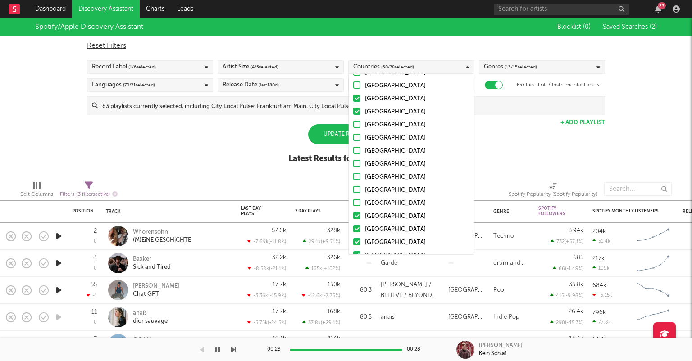
click at [353, 214] on input "[GEOGRAPHIC_DATA]" at bounding box center [353, 216] width 0 height 11
click at [357, 231] on div at bounding box center [356, 228] width 7 height 7
click at [353, 231] on input "[GEOGRAPHIC_DATA]" at bounding box center [353, 229] width 0 height 11
click at [358, 148] on div at bounding box center [356, 151] width 7 height 7
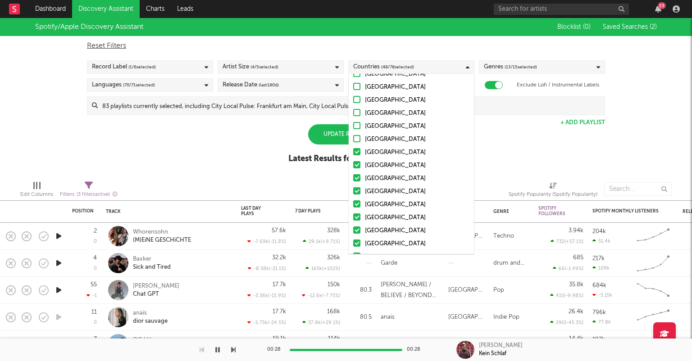
click at [353, 148] on input "[GEOGRAPHIC_DATA]" at bounding box center [353, 152] width 0 height 11
click at [359, 163] on div at bounding box center [356, 164] width 7 height 7
click at [353, 163] on input "[GEOGRAPHIC_DATA]" at bounding box center [353, 165] width 0 height 11
click at [359, 177] on div at bounding box center [356, 177] width 7 height 7
click at [353, 177] on input "[GEOGRAPHIC_DATA]" at bounding box center [353, 178] width 0 height 11
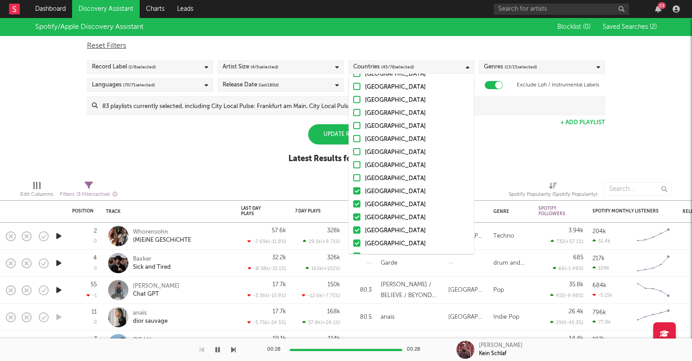
click at [359, 187] on div at bounding box center [356, 190] width 7 height 7
click at [353, 187] on input "[GEOGRAPHIC_DATA]" at bounding box center [353, 191] width 0 height 11
click at [355, 205] on div at bounding box center [356, 203] width 7 height 7
click at [353, 205] on input "[GEOGRAPHIC_DATA]" at bounding box center [353, 205] width 0 height 11
click at [359, 218] on div at bounding box center [356, 217] width 7 height 7
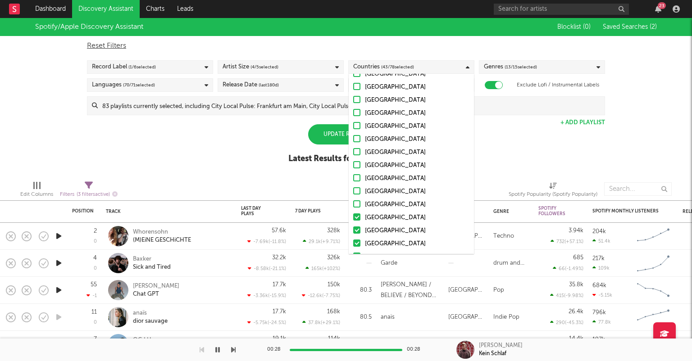
click at [353, 218] on input "[GEOGRAPHIC_DATA]" at bounding box center [353, 218] width 0 height 11
click at [359, 227] on div at bounding box center [356, 230] width 7 height 7
click at [353, 227] on input "[GEOGRAPHIC_DATA]" at bounding box center [353, 231] width 0 height 11
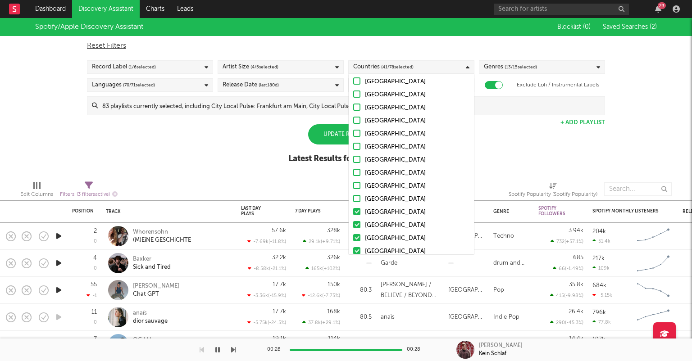
scroll to position [270, 0]
click at [358, 195] on div at bounding box center [356, 198] width 7 height 7
click at [353, 194] on input "[GEOGRAPHIC_DATA]" at bounding box center [353, 199] width 0 height 11
click at [359, 210] on div at bounding box center [356, 211] width 7 height 7
click at [353, 210] on input "[GEOGRAPHIC_DATA]" at bounding box center [353, 212] width 0 height 11
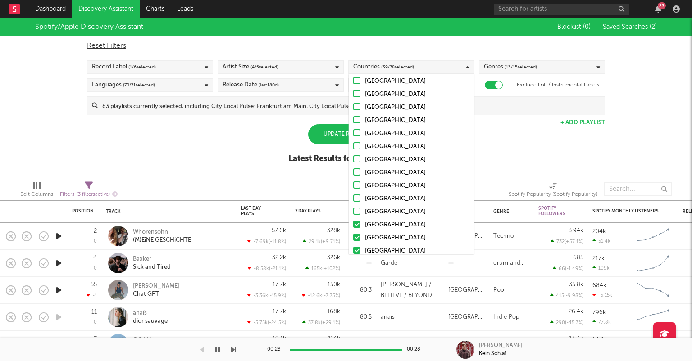
click at [358, 220] on label "[GEOGRAPHIC_DATA]" at bounding box center [411, 225] width 116 height 11
click at [353, 220] on input "[GEOGRAPHIC_DATA]" at bounding box center [353, 225] width 0 height 11
click at [357, 234] on div at bounding box center [356, 237] width 7 height 7
click at [353, 234] on input "[GEOGRAPHIC_DATA]" at bounding box center [353, 238] width 0 height 11
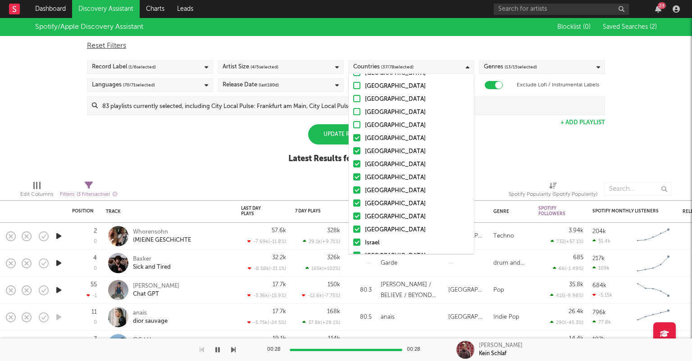
scroll to position [405, 0]
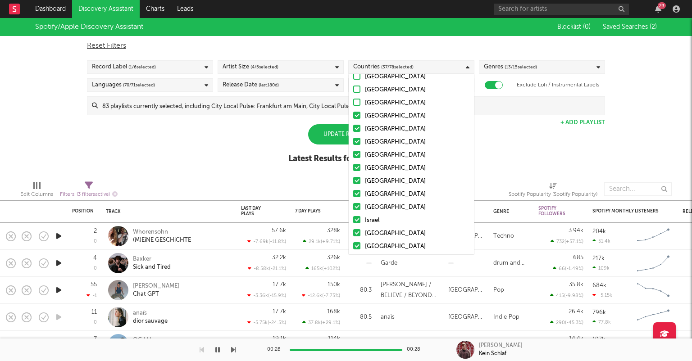
click at [357, 116] on div at bounding box center [356, 115] width 7 height 7
click at [353, 116] on input "[GEOGRAPHIC_DATA]" at bounding box center [353, 116] width 0 height 11
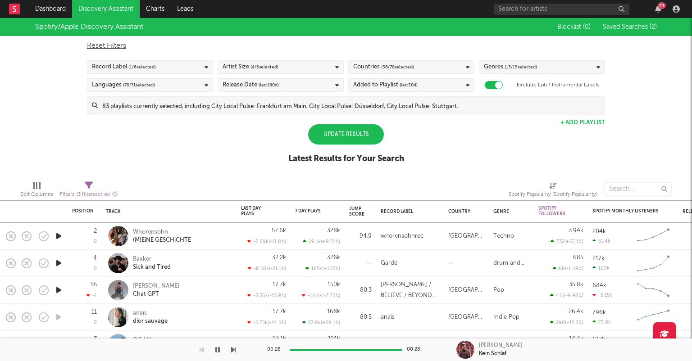
click at [241, 127] on div "Spotify/Apple Discovery Assistant Blocklist ( 0 ) Saved Searches ( 2 ) Reset Fi…" at bounding box center [346, 95] width 692 height 155
click at [203, 86] on div "Languages ( 70 / 71 selected)" at bounding box center [150, 85] width 126 height 14
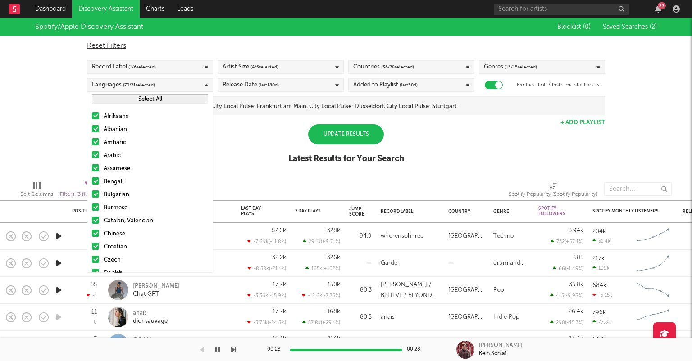
click at [150, 101] on button "Select All" at bounding box center [150, 99] width 116 height 10
click at [160, 102] on button "Deselect All" at bounding box center [150, 99] width 116 height 10
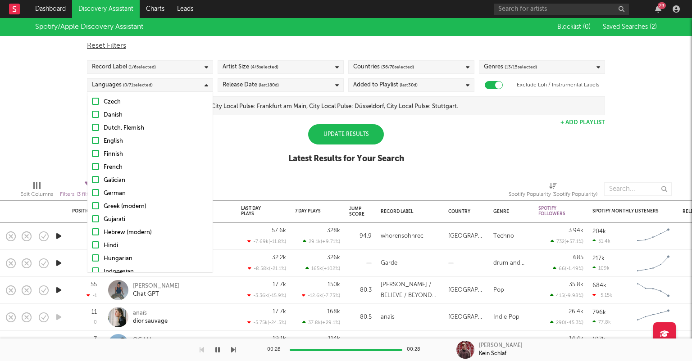
scroll to position [180, 0]
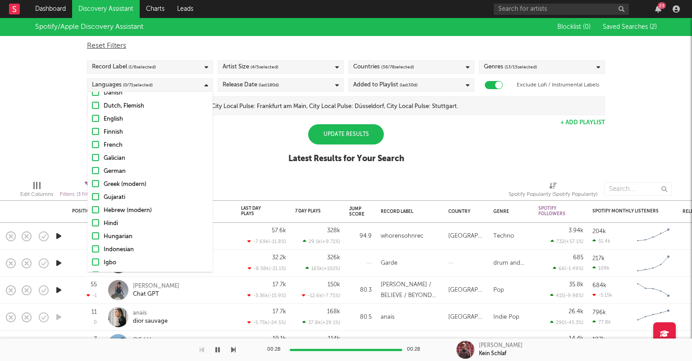
click at [96, 168] on div at bounding box center [95, 170] width 7 height 7
click at [92, 168] on input "German" at bounding box center [92, 171] width 0 height 11
click at [264, 159] on div "Spotify/Apple Discovery Assistant Blocklist ( 0 ) Saved Searches ( 2 ) Reset Fi…" at bounding box center [346, 95] width 692 height 155
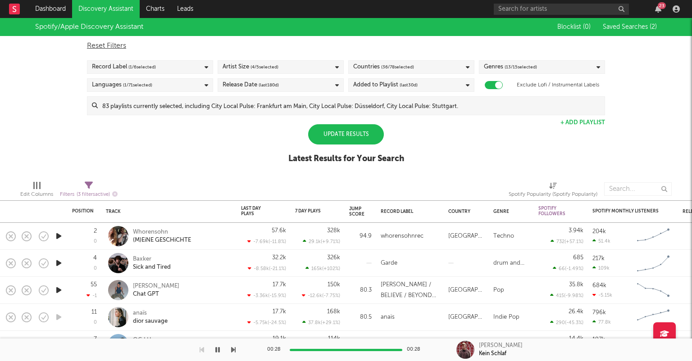
click at [440, 63] on div "Countries ( 36 / 78 selected)" at bounding box center [411, 67] width 126 height 14
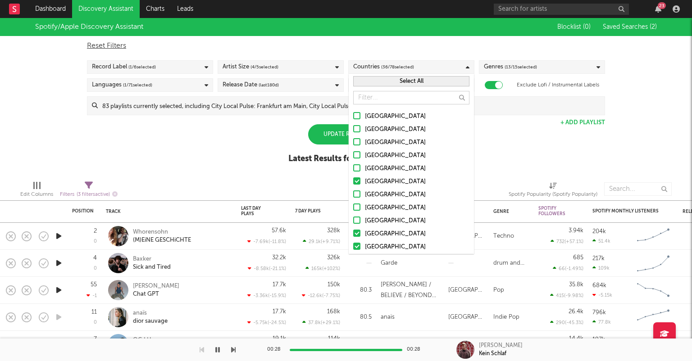
click at [416, 81] on button "Select All" at bounding box center [411, 81] width 116 height 10
click at [416, 81] on button "Deselect All" at bounding box center [411, 81] width 116 height 10
click at [420, 80] on button "Select All" at bounding box center [411, 81] width 116 height 10
click at [514, 141] on div "Spotify/Apple Discovery Assistant Blocklist ( 0 ) Saved Searches ( 2 ) Reset Fi…" at bounding box center [346, 95] width 692 height 155
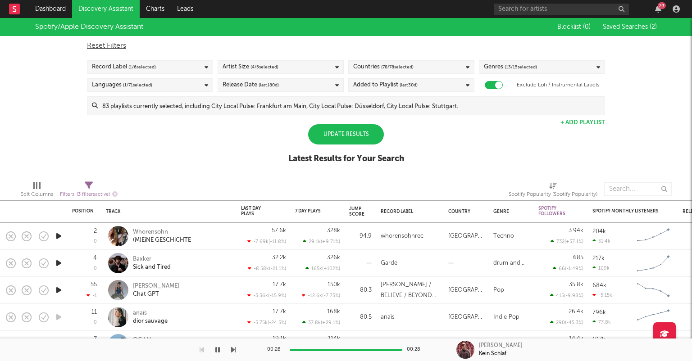
click at [371, 130] on div "Update Results" at bounding box center [346, 134] width 76 height 20
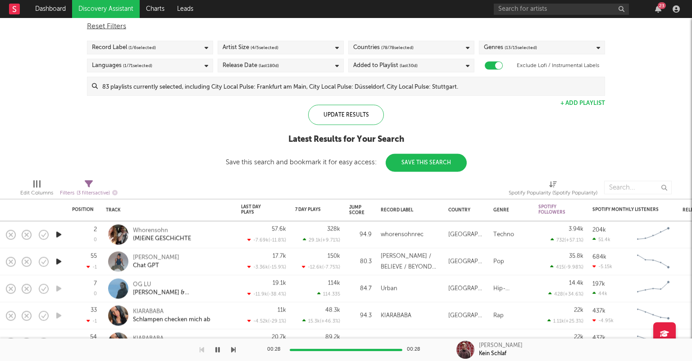
click at [202, 45] on div "Record Label ( 1 / 6 selected)" at bounding box center [150, 48] width 126 height 14
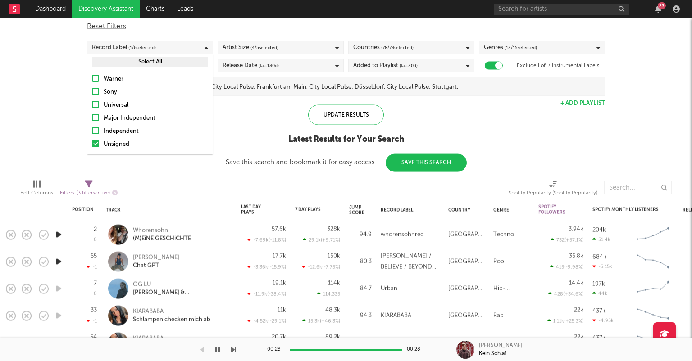
click at [207, 45] on icon at bounding box center [207, 48] width 4 height 6
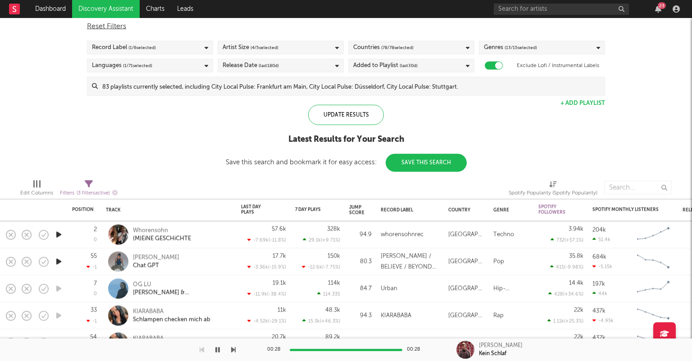
click at [205, 43] on div "Record Label ( 1 / 6 selected)" at bounding box center [150, 48] width 126 height 14
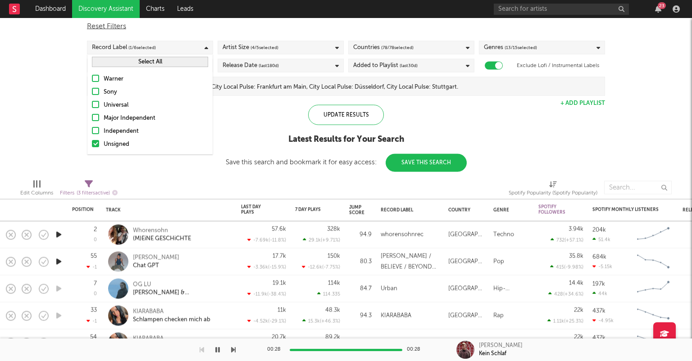
click at [95, 143] on div at bounding box center [95, 143] width 7 height 7
click at [92, 143] on input "Unsigned" at bounding box center [92, 144] width 0 height 11
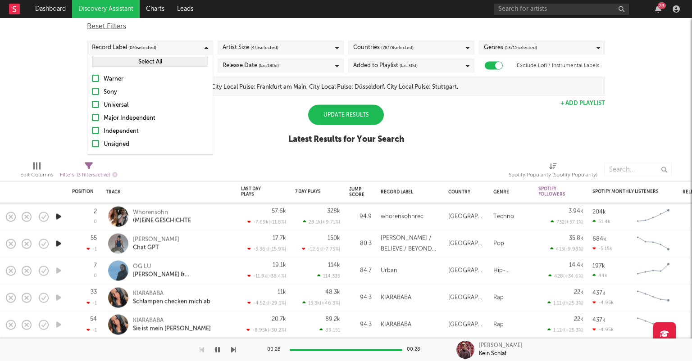
click at [98, 140] on div at bounding box center [95, 143] width 7 height 7
click at [92, 140] on input "Unsigned" at bounding box center [92, 144] width 0 height 11
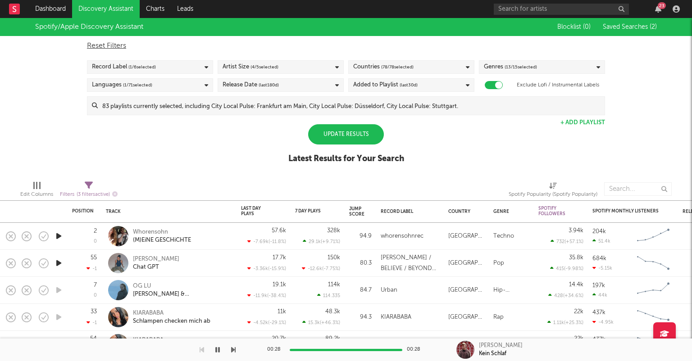
click at [566, 67] on div "Genres ( 13 / 15 selected)" at bounding box center [542, 67] width 126 height 14
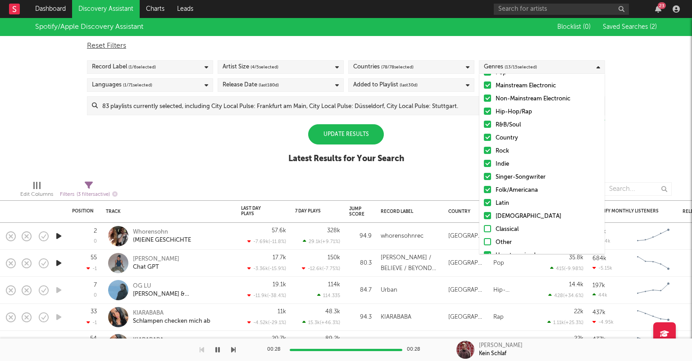
scroll to position [37, 0]
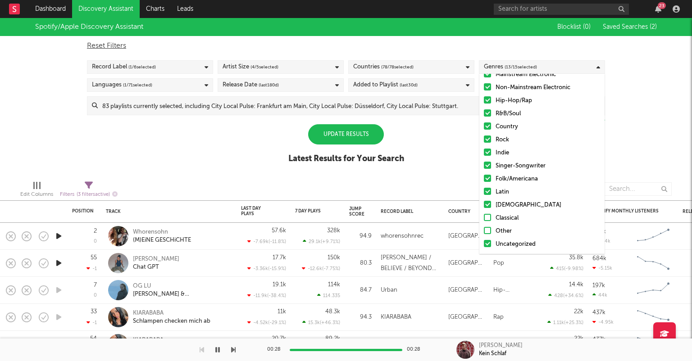
click at [629, 145] on div "Spotify/Apple Discovery Assistant Blocklist ( 0 ) Saved Searches ( 2 ) Reset Fi…" at bounding box center [346, 95] width 692 height 155
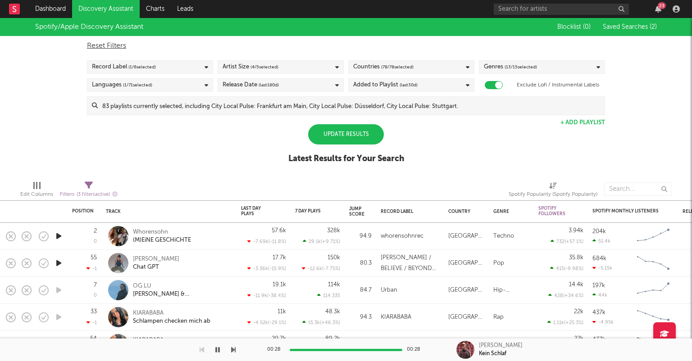
click at [454, 83] on div "Added to Playlist (last 30 d)" at bounding box center [411, 85] width 126 height 14
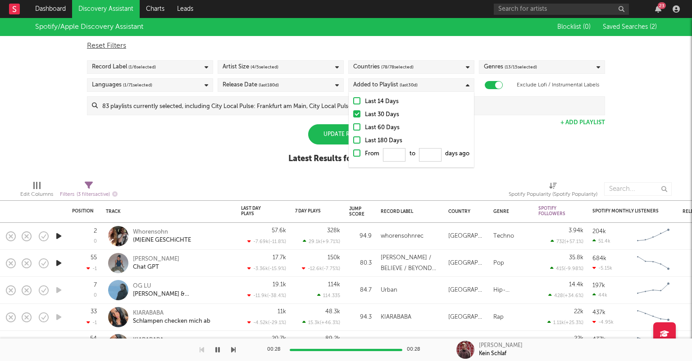
click at [359, 114] on div at bounding box center [356, 113] width 7 height 7
click at [353, 114] on input "Last 30 Days" at bounding box center [353, 114] width 0 height 11
click at [493, 130] on div "Spotify/Apple Discovery Assistant Blocklist ( 0 ) Saved Searches ( 2 ) Reset Fi…" at bounding box center [346, 95] width 692 height 155
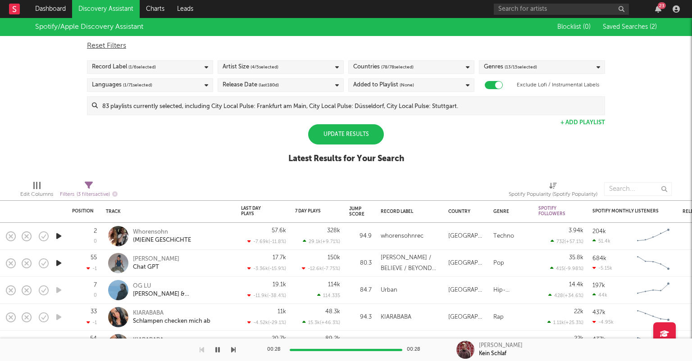
click at [324, 86] on div "Release Date (last 180 d)" at bounding box center [281, 85] width 126 height 14
click at [460, 154] on div "Spotify/Apple Discovery Assistant Blocklist ( 0 ) Saved Searches ( 2 ) Reset Fi…" at bounding box center [346, 95] width 692 height 155
click at [335, 136] on div "Update Results" at bounding box center [346, 134] width 76 height 20
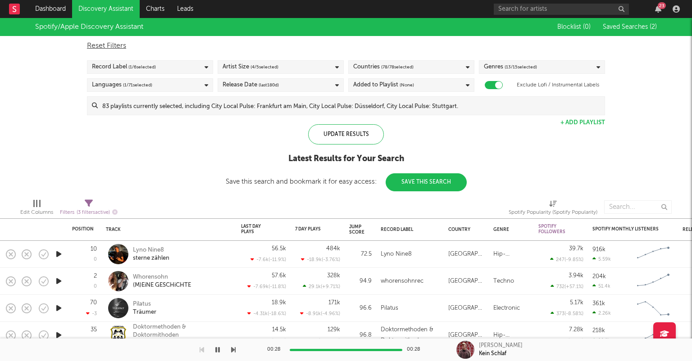
click at [55, 253] on icon "button" at bounding box center [58, 254] width 9 height 11
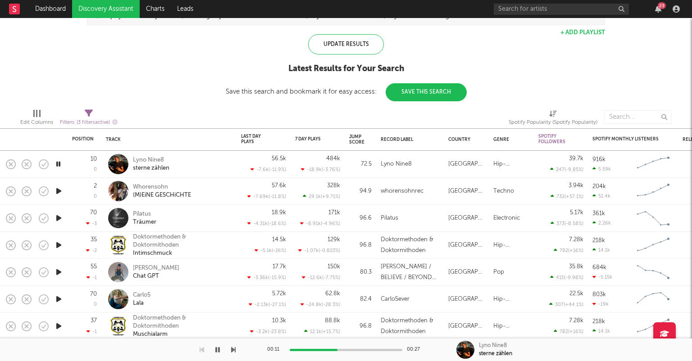
click at [61, 216] on icon "button" at bounding box center [58, 218] width 9 height 11
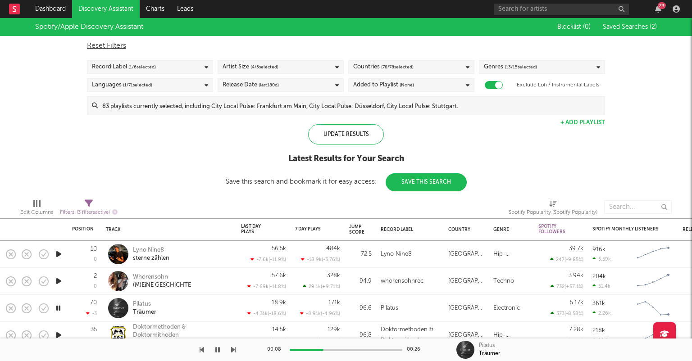
click at [313, 69] on div "Artist Size ( 4 / 5 selected)" at bounding box center [281, 67] width 126 height 14
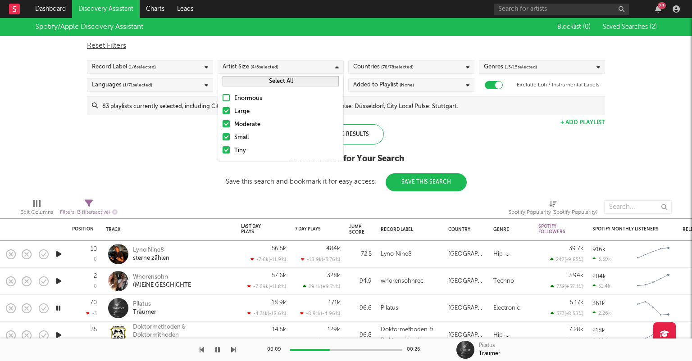
click at [225, 113] on div at bounding box center [226, 110] width 7 height 7
click at [223, 113] on input "Large" at bounding box center [223, 111] width 0 height 11
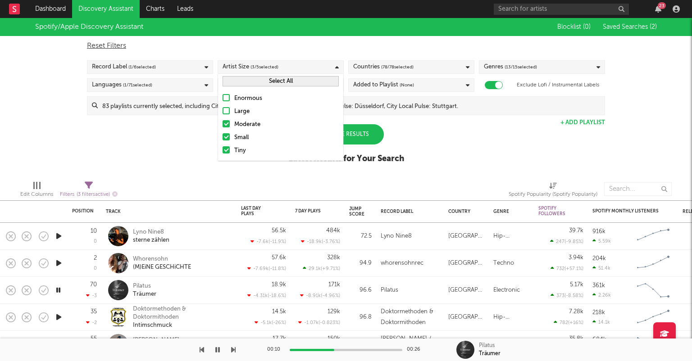
click at [225, 120] on div at bounding box center [226, 123] width 7 height 7
click at [223, 120] on input "Moderate" at bounding box center [223, 124] width 0 height 11
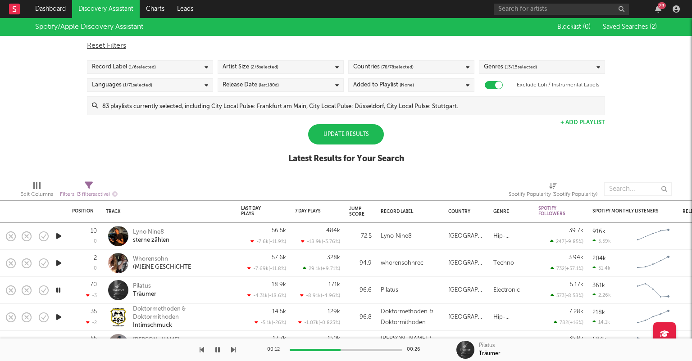
click at [441, 139] on div "Spotify/Apple Discovery Assistant Blocklist ( 0 ) Saved Searches ( 2 ) Reset Fi…" at bounding box center [346, 95] width 692 height 155
click at [354, 132] on div "Update Results" at bounding box center [346, 134] width 76 height 20
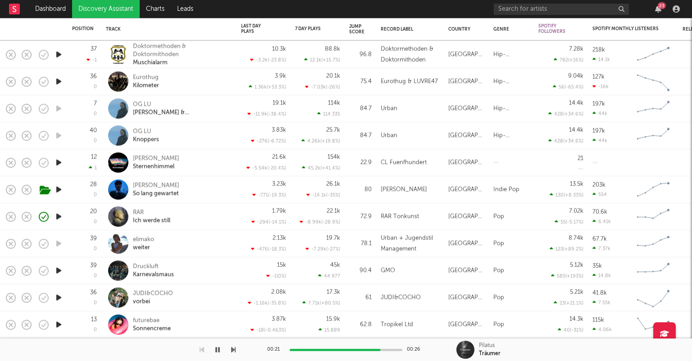
click at [59, 323] on icon "button" at bounding box center [58, 324] width 9 height 11
click at [342, 350] on div at bounding box center [346, 350] width 113 height 2
click at [60, 298] on icon "button" at bounding box center [58, 297] width 9 height 11
click at [155, 291] on div "JUDI&COCHO" at bounding box center [153, 294] width 40 height 8
click at [60, 269] on icon "button" at bounding box center [58, 270] width 9 height 11
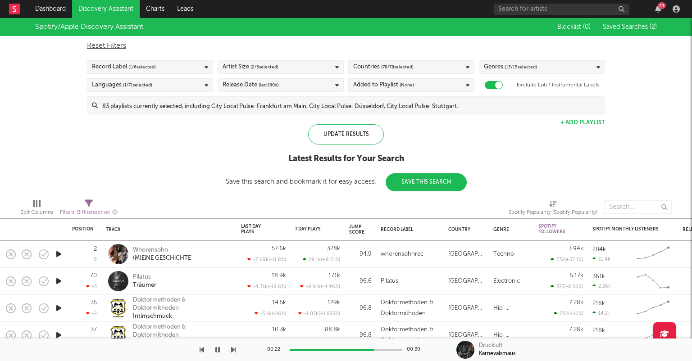
click at [632, 27] on span "Saved Searches ( 2 )" at bounding box center [630, 27] width 54 height 6
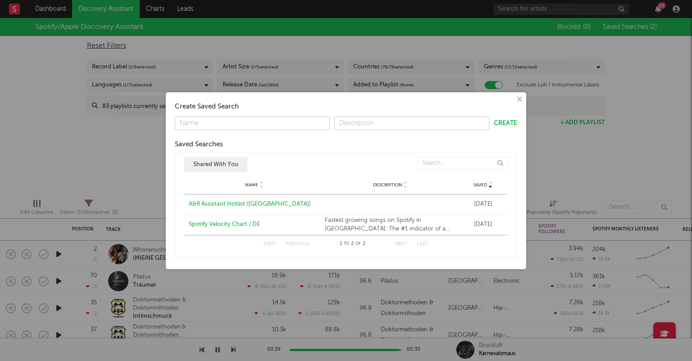
click at [519, 101] on button "×" at bounding box center [519, 100] width 10 height 10
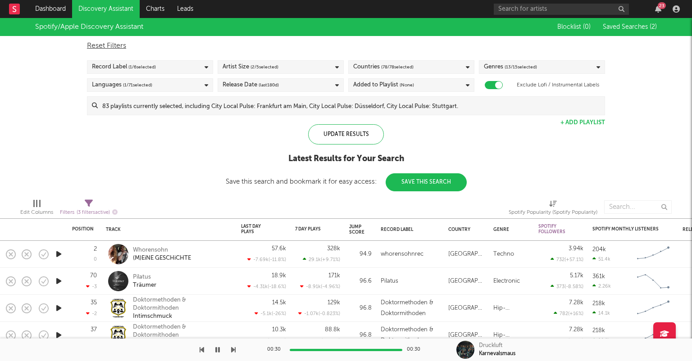
click at [568, 27] on span "Blocklist ( 0 )" at bounding box center [573, 27] width 33 height 6
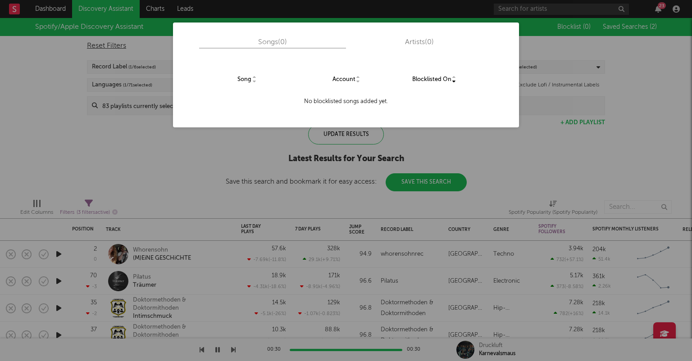
click at [568, 27] on div "Songs ( 0 ) Artists ( 0 ) Song Account Blocklisted On No blocklisted songs adde…" at bounding box center [346, 180] width 692 height 361
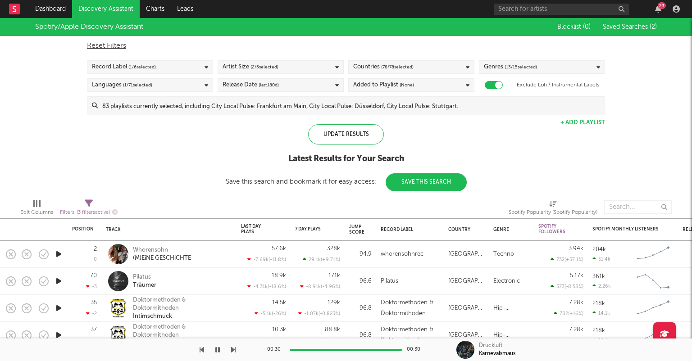
click at [659, 8] on div "23" at bounding box center [662, 5] width 8 height 7
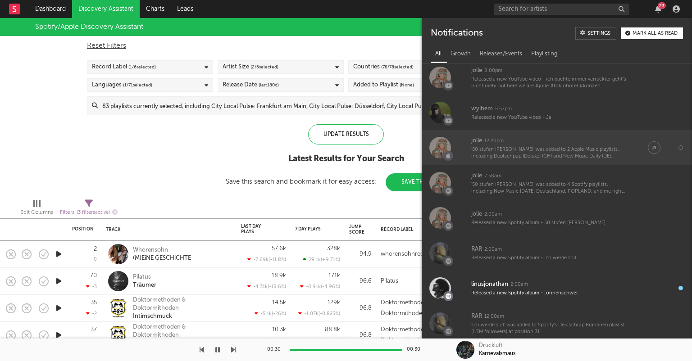
scroll to position [1029, 0]
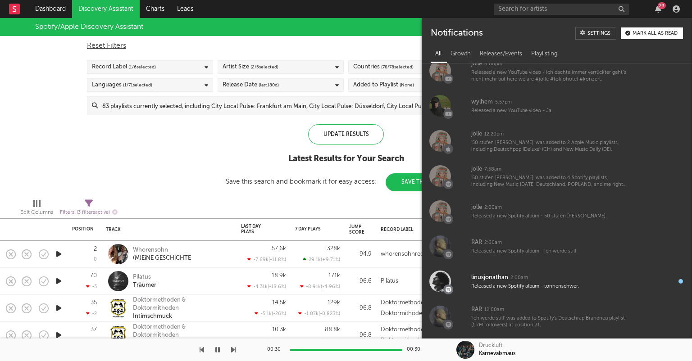
click at [641, 36] on button "Mark all as read" at bounding box center [652, 33] width 62 height 12
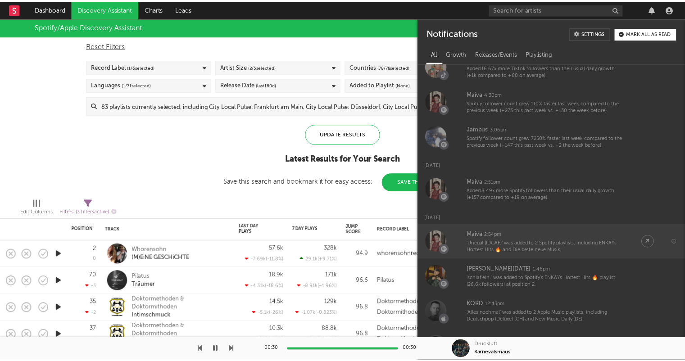
scroll to position [0, 0]
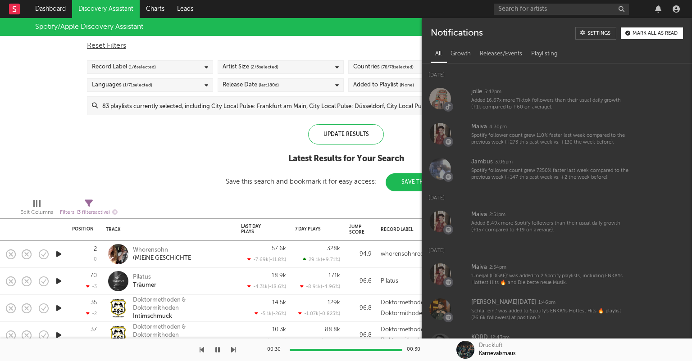
click at [653, 8] on div at bounding box center [658, 8] width 14 height 7
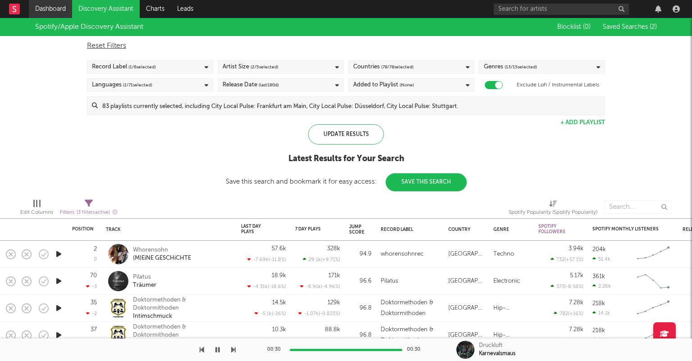
click at [57, 10] on link "Dashboard" at bounding box center [50, 9] width 43 height 18
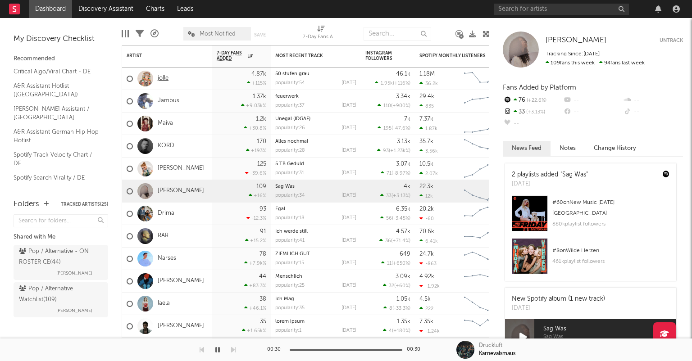
click at [166, 77] on link "jolle" at bounding box center [163, 79] width 11 height 8
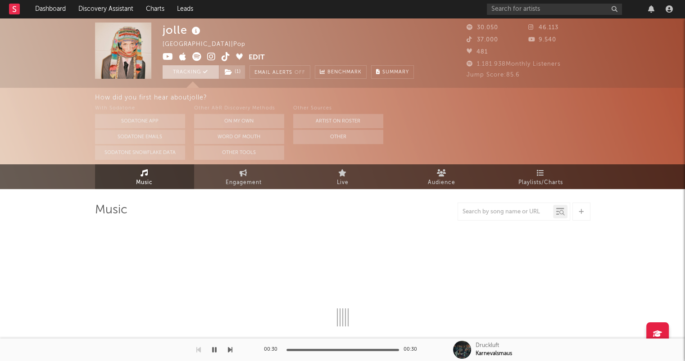
click at [200, 71] on button "Tracking" at bounding box center [191, 72] width 56 height 14
click at [67, 10] on link "Dashboard" at bounding box center [50, 9] width 43 height 18
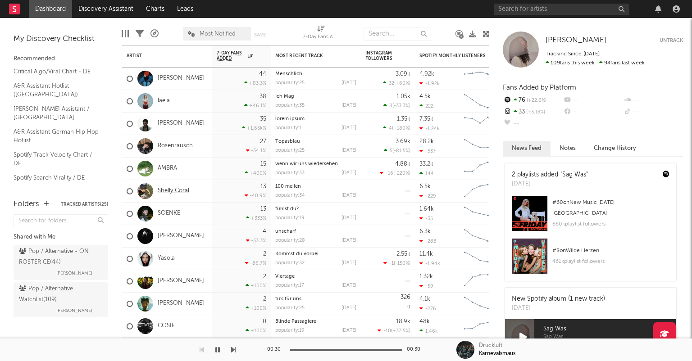
click at [180, 194] on link "Shelly Coral" at bounding box center [174, 191] width 32 height 8
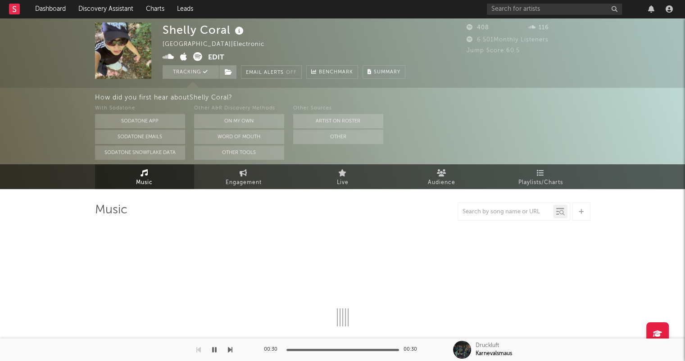
select select "1w"
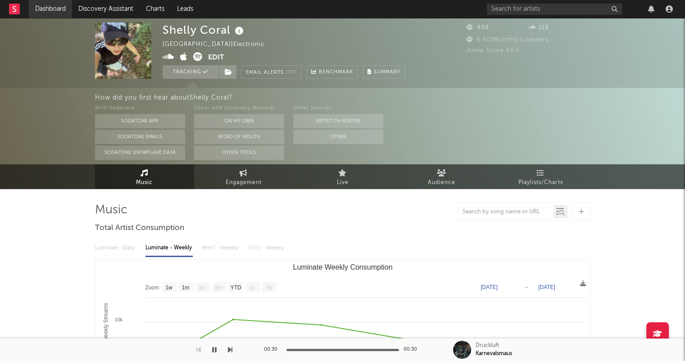
click at [66, 12] on link "Dashboard" at bounding box center [50, 9] width 43 height 18
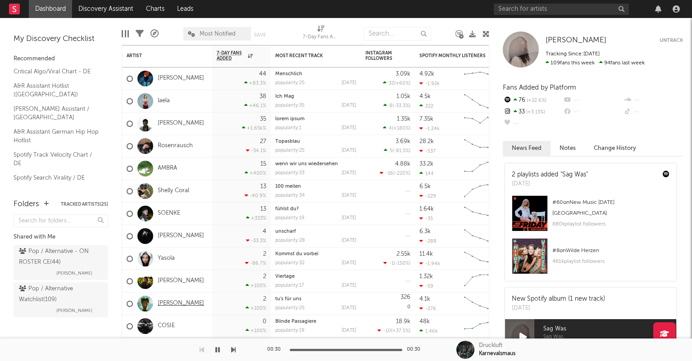
click at [176, 301] on link "[PERSON_NAME]" at bounding box center [181, 304] width 46 height 8
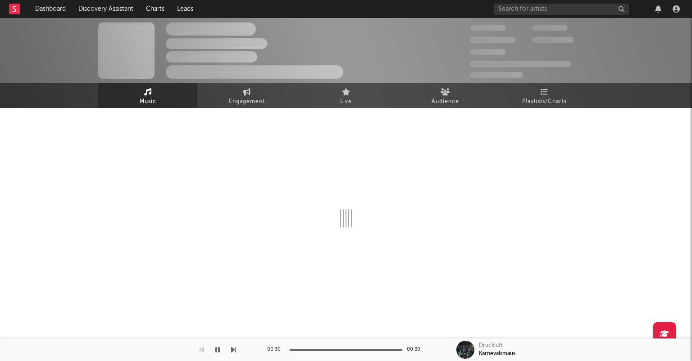
select select "1w"
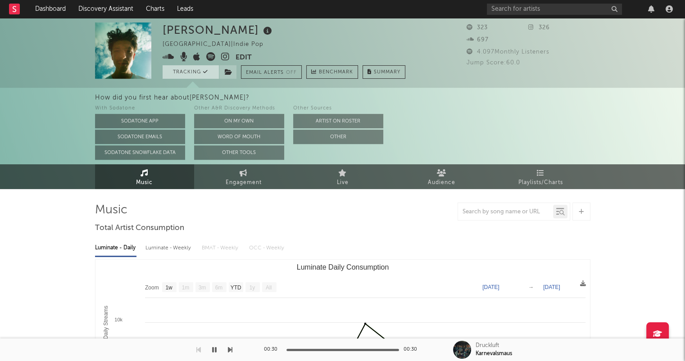
click at [198, 68] on button "Tracking" at bounding box center [191, 72] width 56 height 14
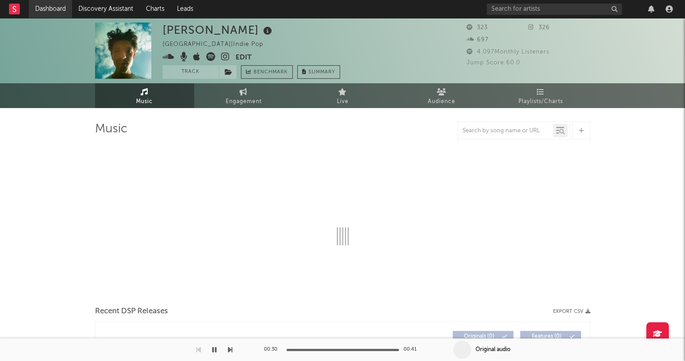
click at [59, 11] on link "Dashboard" at bounding box center [50, 9] width 43 height 18
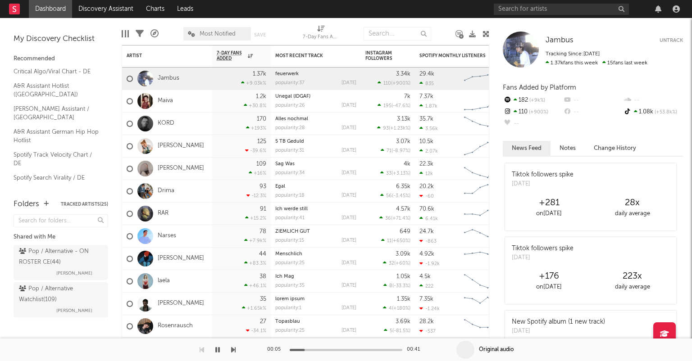
click at [218, 349] on icon "button" at bounding box center [217, 349] width 5 height 7
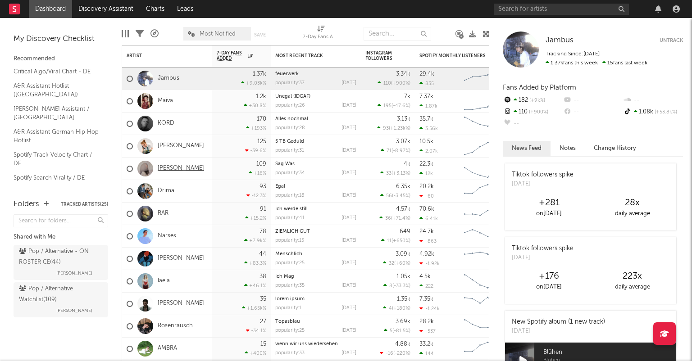
click at [162, 169] on link "[PERSON_NAME]" at bounding box center [181, 169] width 46 height 8
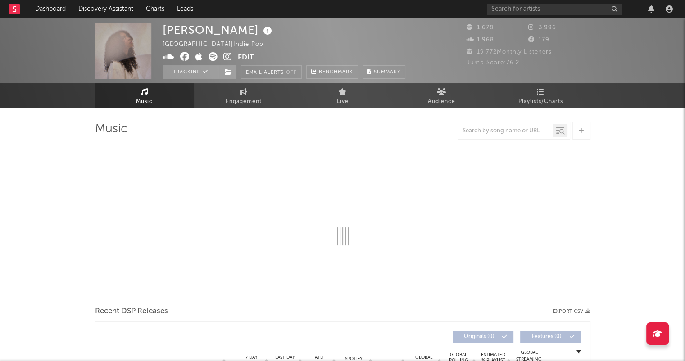
select select "1w"
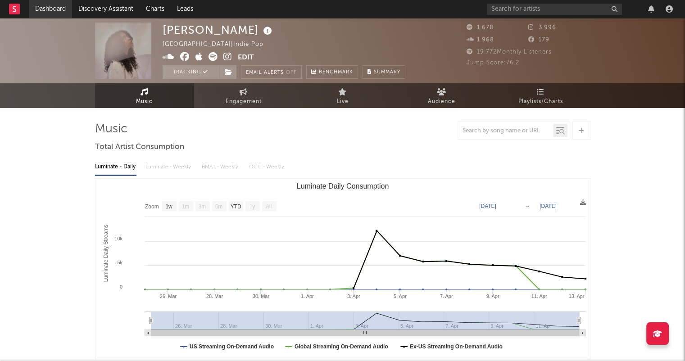
click at [55, 2] on link "Dashboard" at bounding box center [50, 9] width 43 height 18
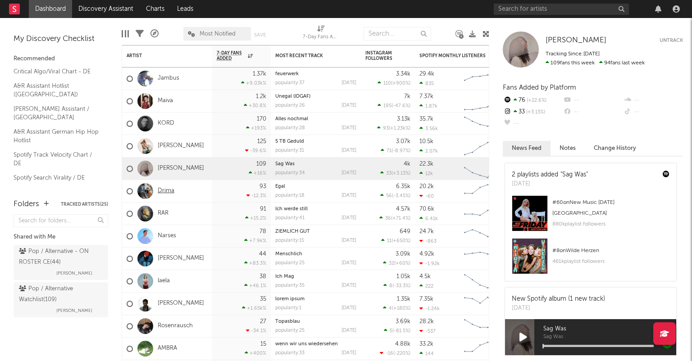
click at [166, 191] on link "Drima" at bounding box center [166, 191] width 17 height 8
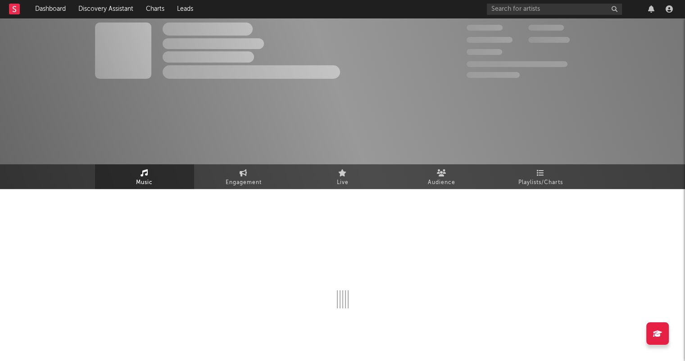
select select "6m"
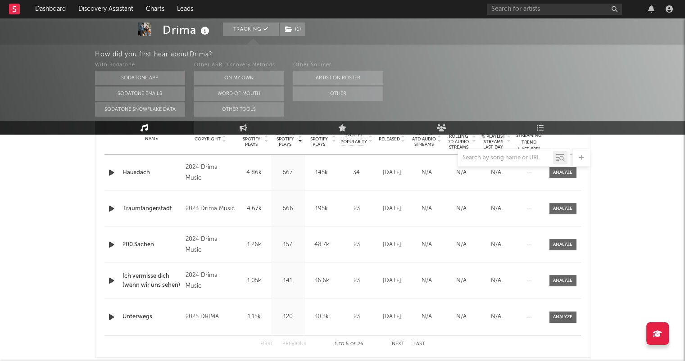
scroll to position [360, 0]
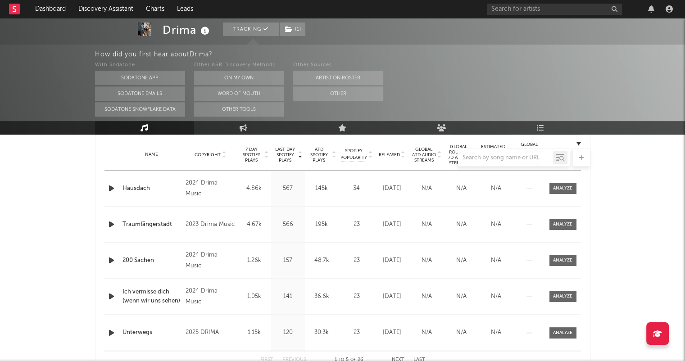
click at [402, 157] on div at bounding box center [342, 158] width 495 height 18
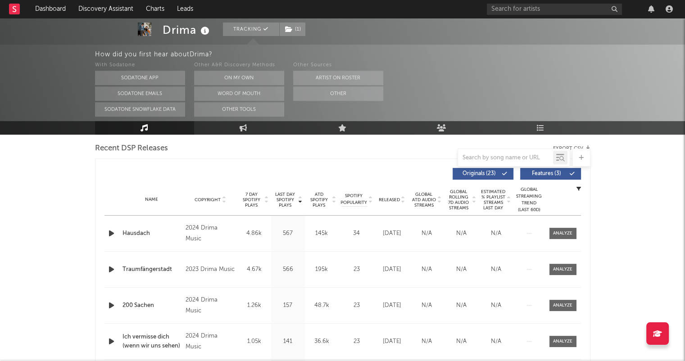
click at [404, 200] on icon at bounding box center [403, 202] width 5 height 4
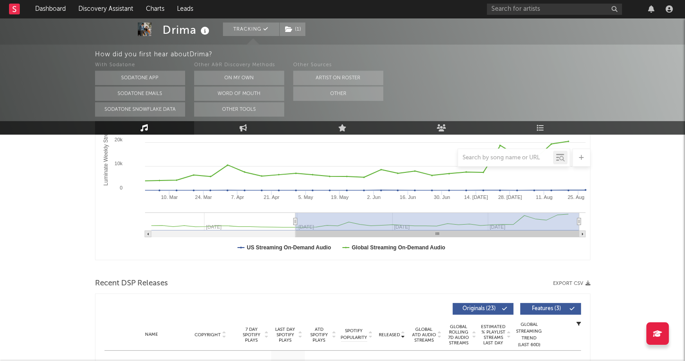
scroll to position [0, 0]
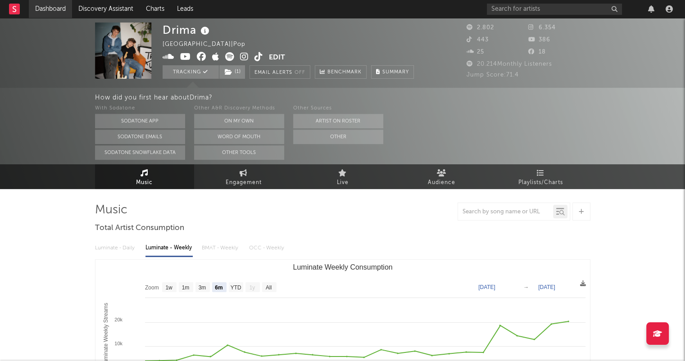
click at [60, 9] on link "Dashboard" at bounding box center [50, 9] width 43 height 18
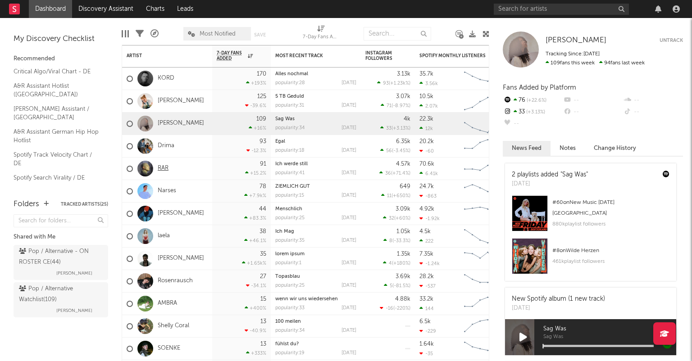
click at [165, 172] on link "RAR" at bounding box center [163, 169] width 11 height 8
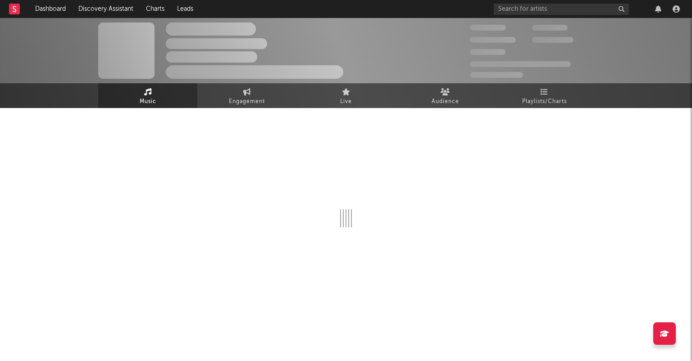
select select "6m"
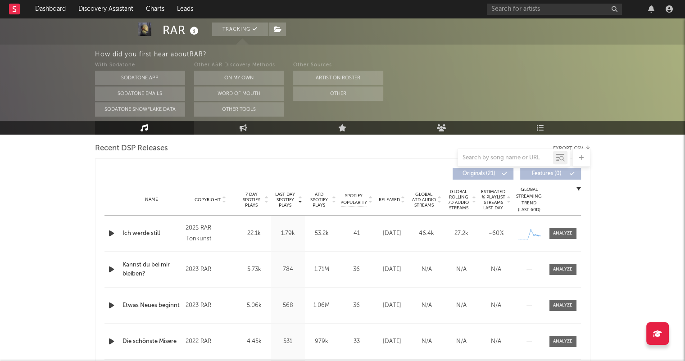
scroll to position [360, 0]
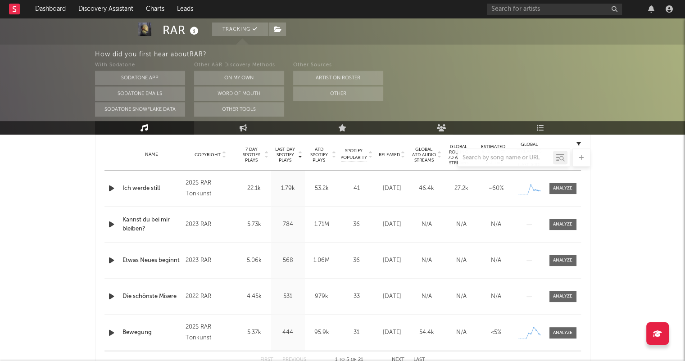
click at [333, 155] on div at bounding box center [342, 158] width 495 height 18
click at [235, 133] on link "Engagement" at bounding box center [243, 128] width 99 height 14
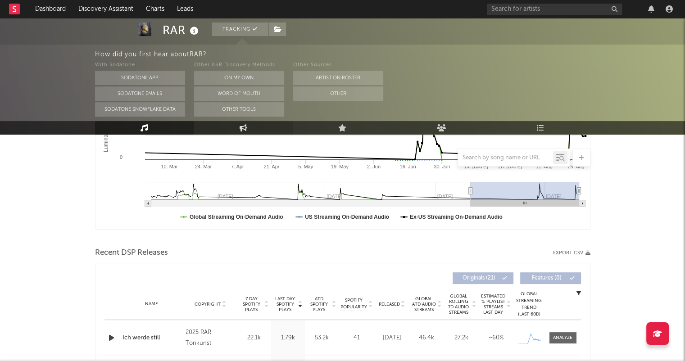
select select "1w"
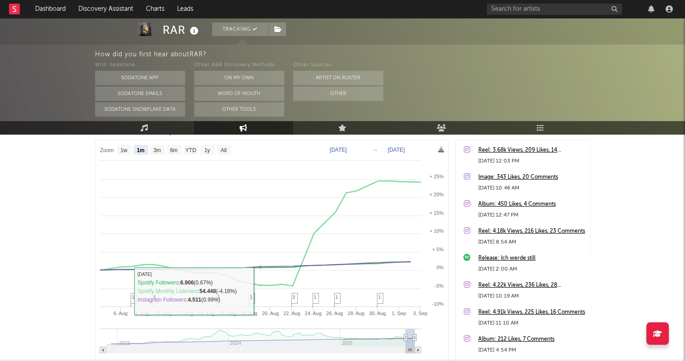
scroll to position [76, 0]
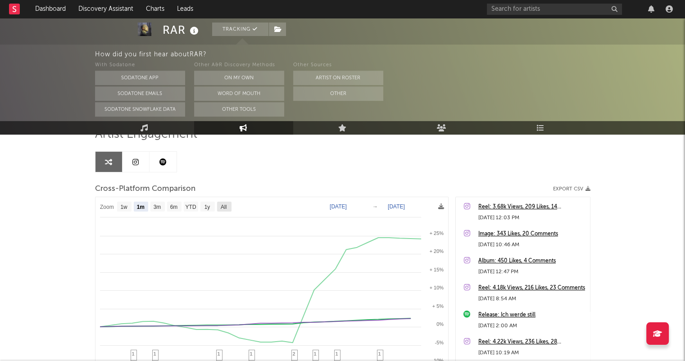
click at [221, 204] on text "All" at bounding box center [223, 207] width 6 height 6
select select "All"
type input "[DATE]"
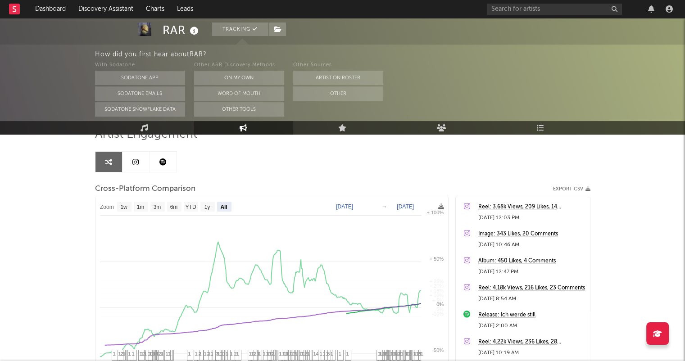
select select "All"
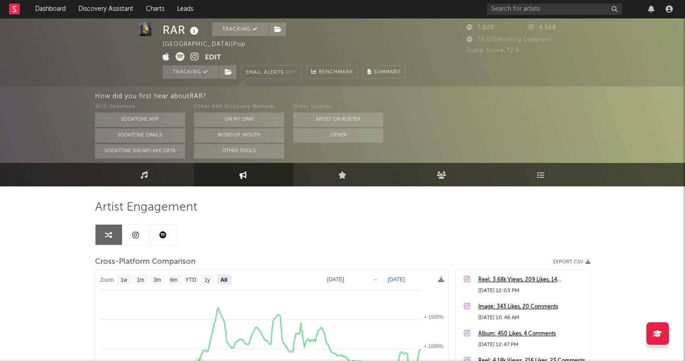
scroll to position [0, 0]
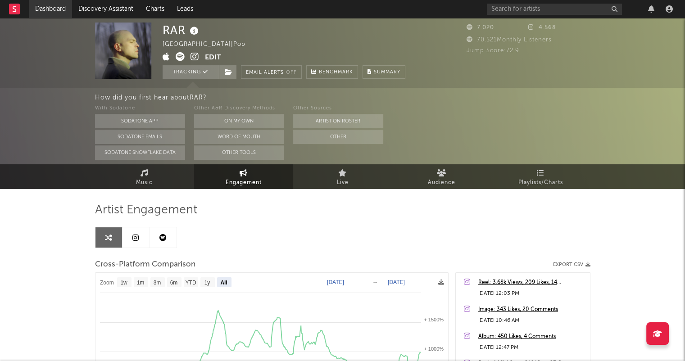
click at [50, 7] on link "Dashboard" at bounding box center [50, 9] width 43 height 18
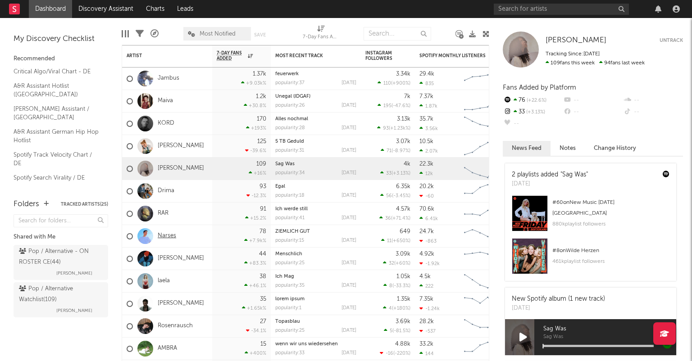
click at [174, 237] on link "Narses" at bounding box center [167, 236] width 18 height 8
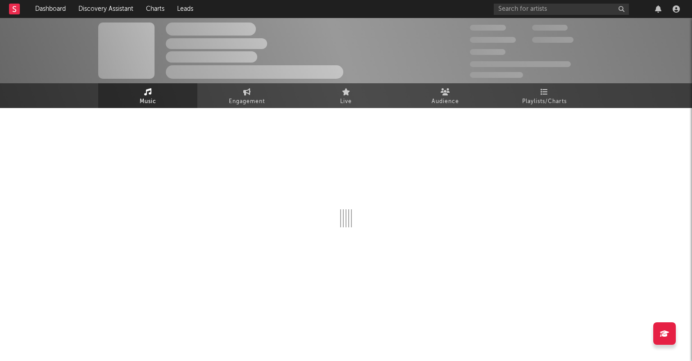
select select "1w"
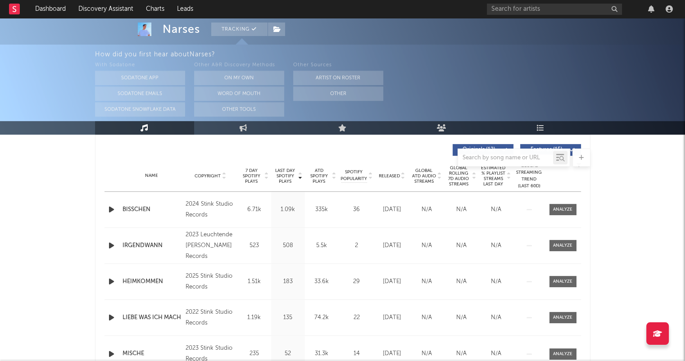
scroll to position [360, 0]
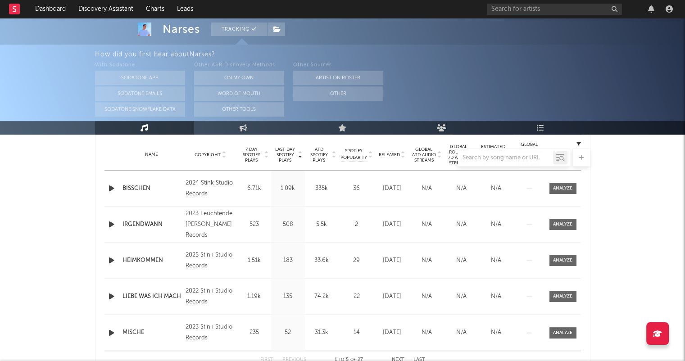
click at [402, 157] on div at bounding box center [342, 158] width 495 height 18
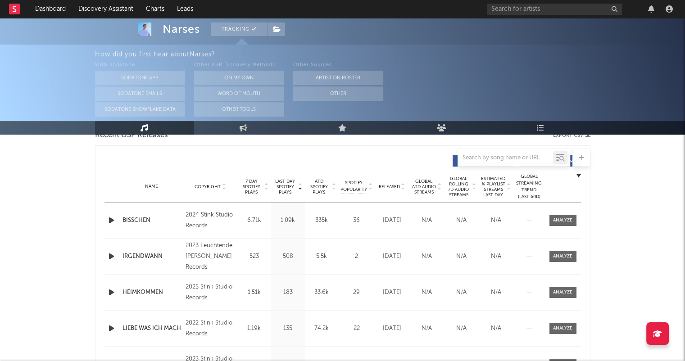
scroll to position [315, 0]
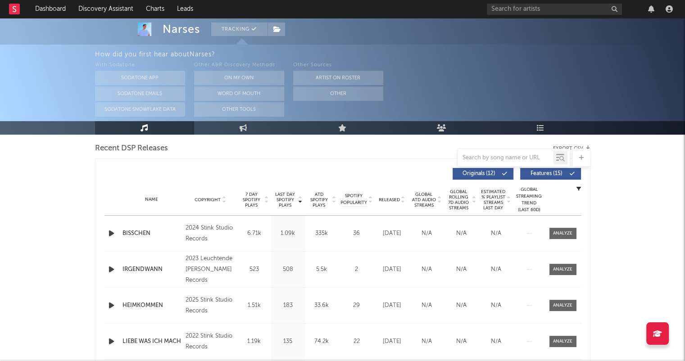
click at [402, 201] on icon at bounding box center [403, 202] width 5 height 4
click at [116, 230] on div at bounding box center [112, 233] width 11 height 11
click at [110, 233] on icon "button" at bounding box center [111, 233] width 9 height 11
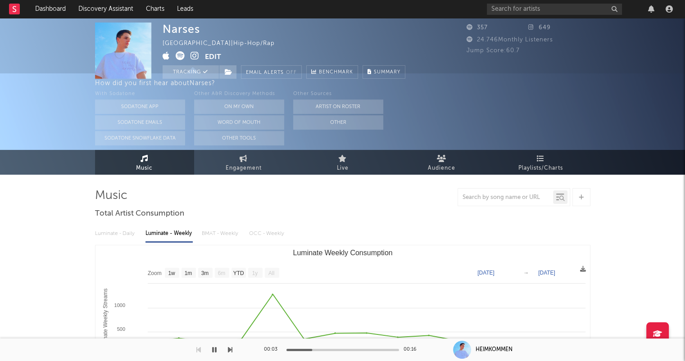
scroll to position [0, 0]
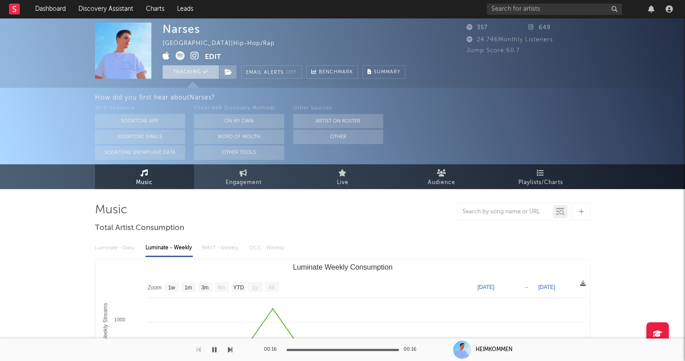
drag, startPoint x: 191, startPoint y: 71, endPoint x: 169, endPoint y: 66, distance: 22.2
click at [191, 71] on button "Tracking" at bounding box center [191, 72] width 56 height 14
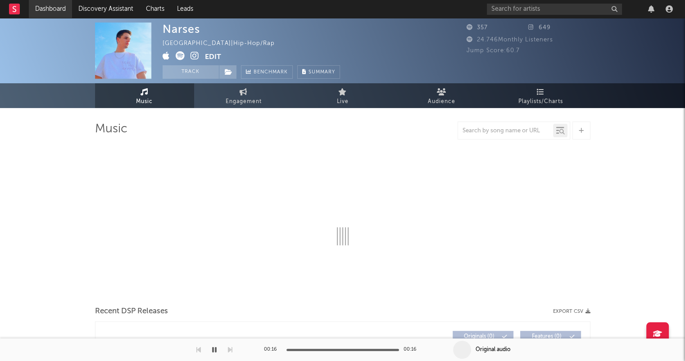
click at [46, 9] on link "Dashboard" at bounding box center [50, 9] width 43 height 18
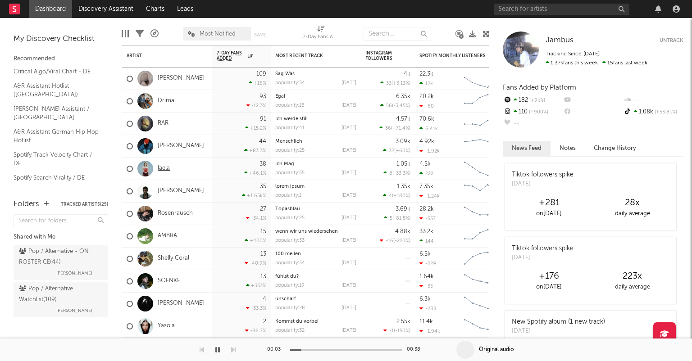
click at [160, 168] on link "laela" at bounding box center [164, 169] width 12 height 8
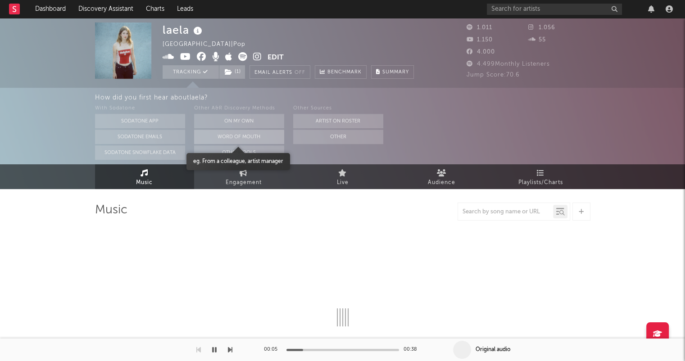
select select "6m"
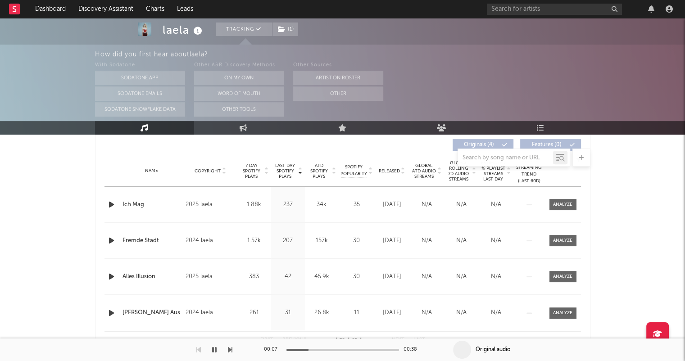
scroll to position [360, 0]
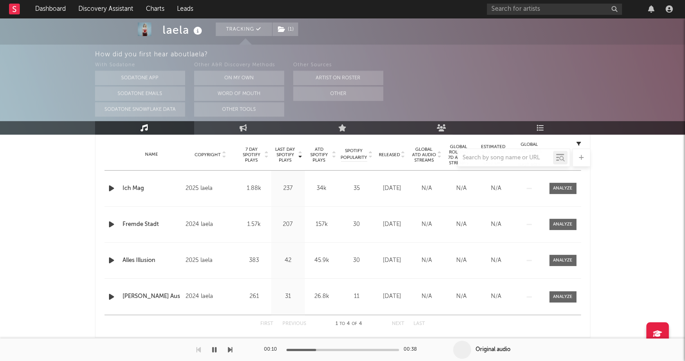
click at [403, 155] on div at bounding box center [342, 158] width 495 height 18
click at [403, 156] on div at bounding box center [342, 158] width 495 height 18
click at [216, 350] on icon "button" at bounding box center [214, 349] width 5 height 7
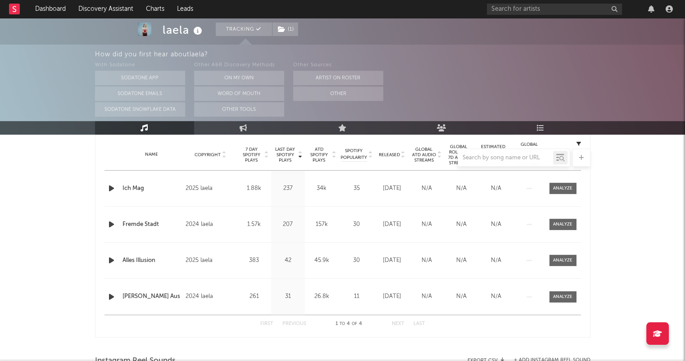
click at [403, 158] on div at bounding box center [342, 158] width 495 height 18
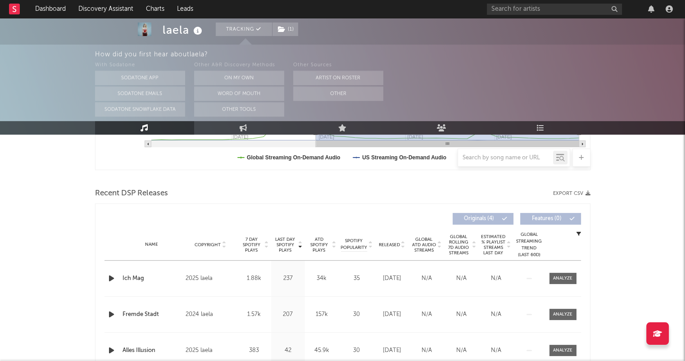
click at [403, 247] on icon at bounding box center [403, 247] width 5 height 4
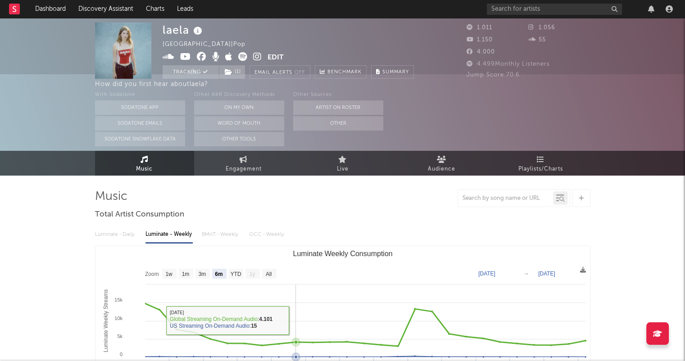
scroll to position [0, 0]
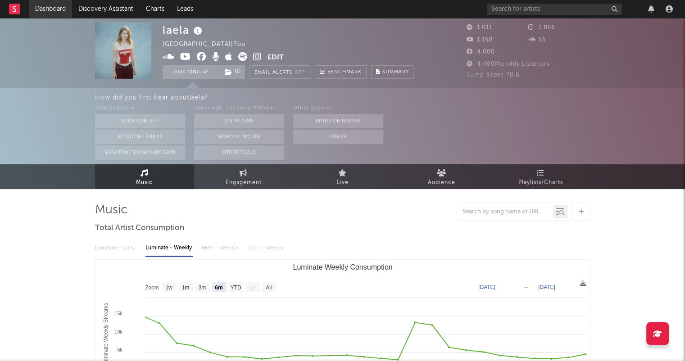
click at [58, 6] on link "Dashboard" at bounding box center [50, 9] width 43 height 18
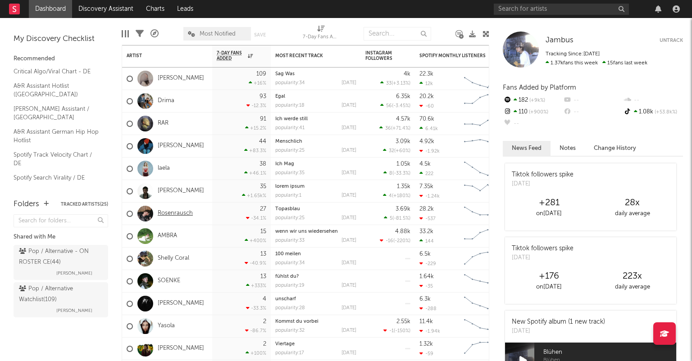
click at [182, 216] on link "Rosenrausch" at bounding box center [175, 214] width 35 height 8
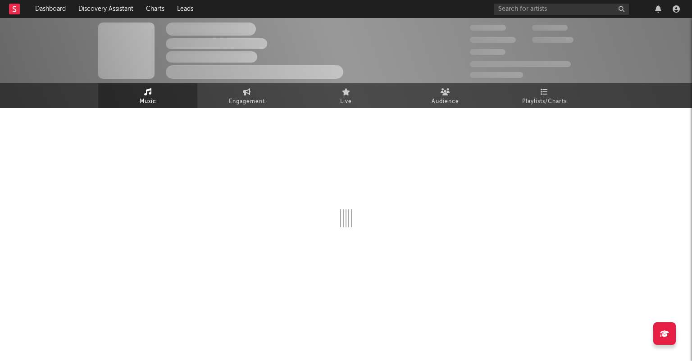
select select "1w"
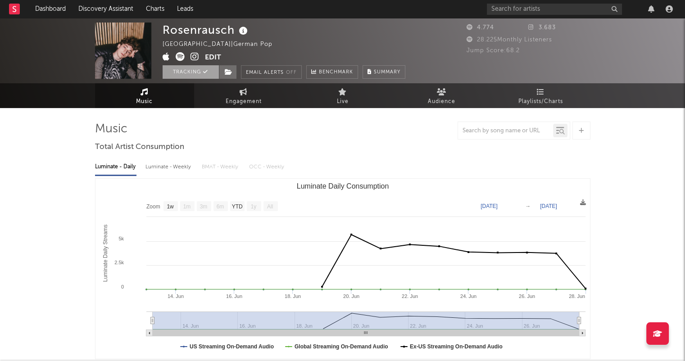
click at [193, 71] on button "Tracking" at bounding box center [191, 72] width 56 height 14
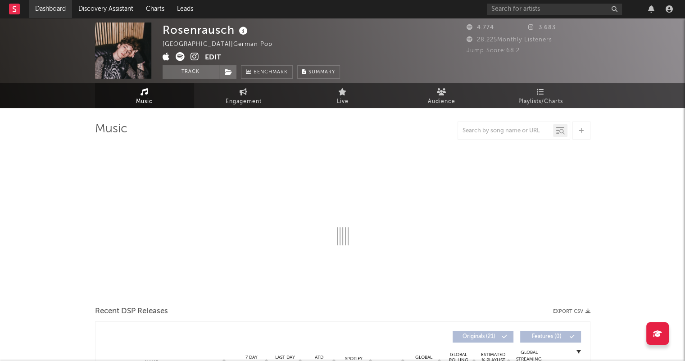
select select "1w"
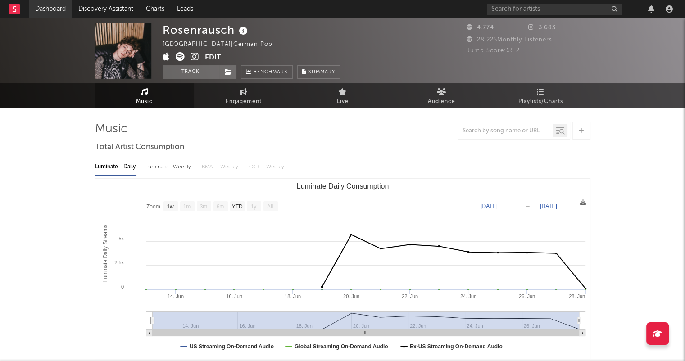
click at [60, 11] on link "Dashboard" at bounding box center [50, 9] width 43 height 18
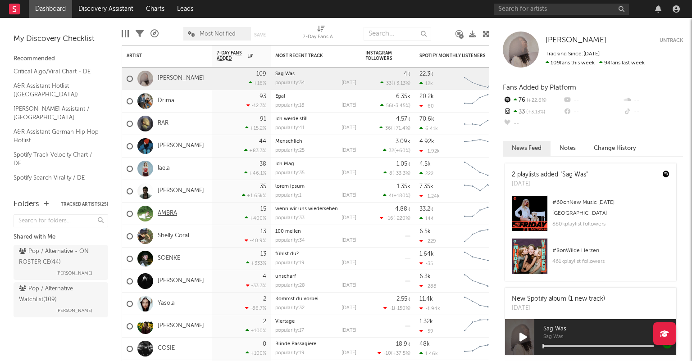
click at [167, 214] on link "AMBRA" at bounding box center [167, 214] width 19 height 8
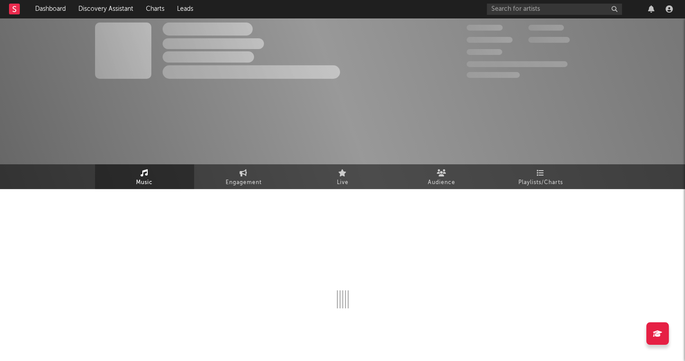
select select "6m"
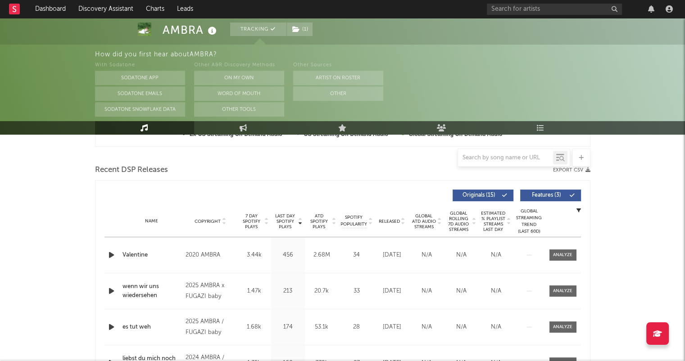
scroll to position [315, 0]
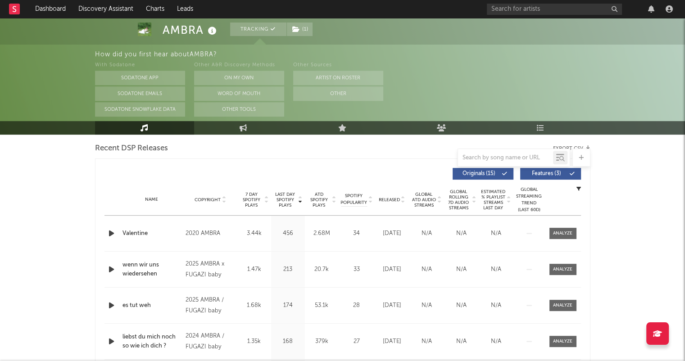
click at [402, 202] on icon at bounding box center [403, 202] width 5 height 4
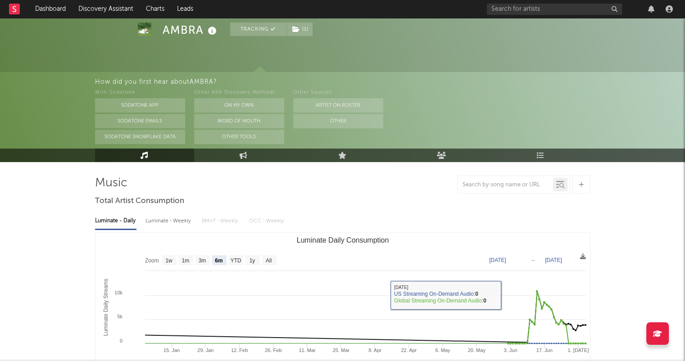
scroll to position [0, 0]
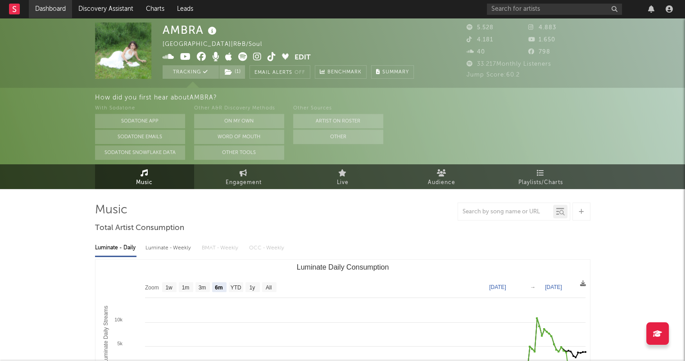
click at [49, 8] on link "Dashboard" at bounding box center [50, 9] width 43 height 18
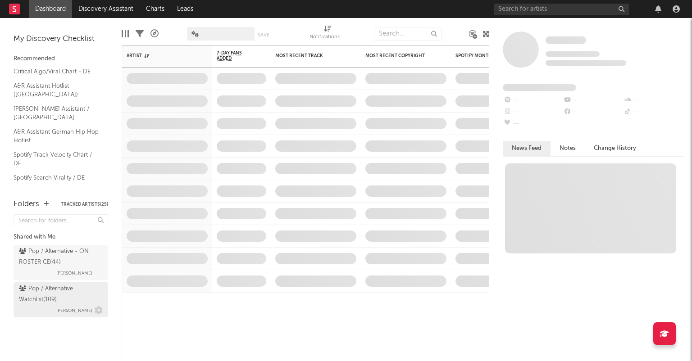
click at [95, 300] on div "Pop / Alternative Watchlist ( 109 )" at bounding box center [60, 295] width 82 height 22
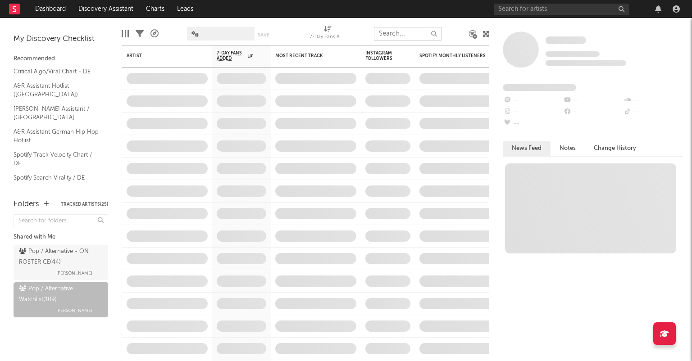
click at [402, 40] on input "text" at bounding box center [408, 34] width 68 height 14
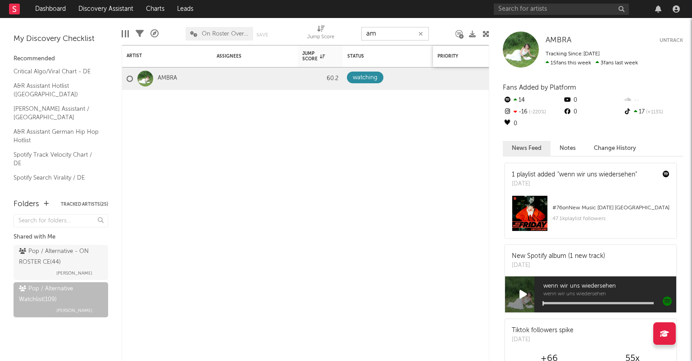
type input "a"
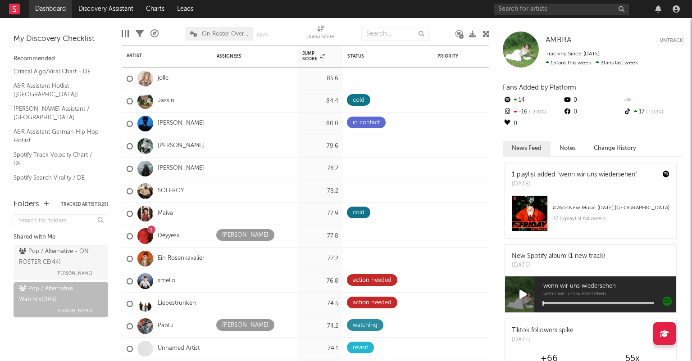
click at [56, 12] on link "Dashboard" at bounding box center [50, 9] width 43 height 18
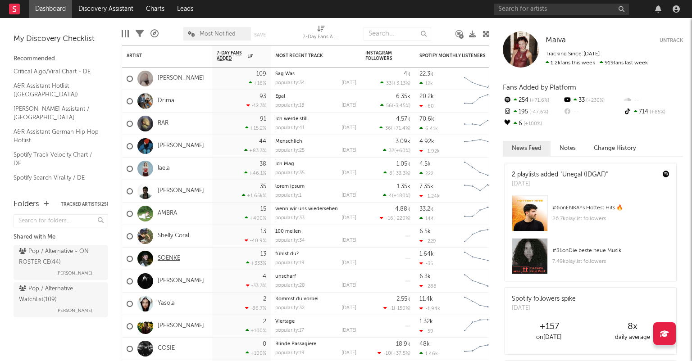
click at [167, 259] on link "SOENKE" at bounding box center [169, 259] width 23 height 8
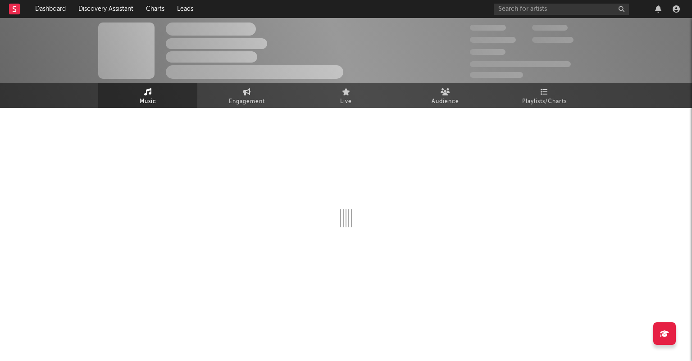
select select "1w"
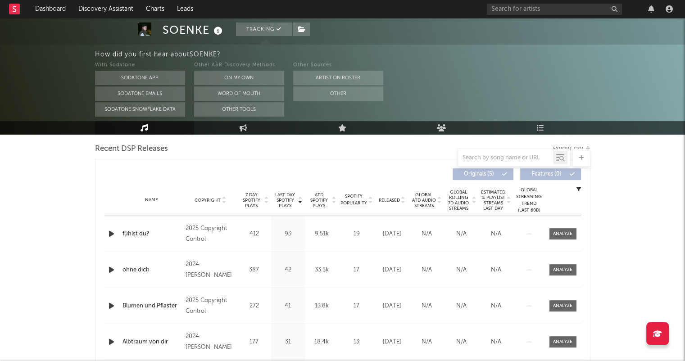
scroll to position [360, 0]
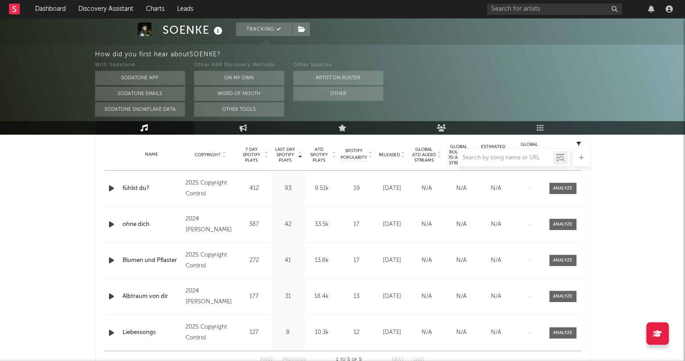
click at [404, 157] on div at bounding box center [342, 158] width 495 height 18
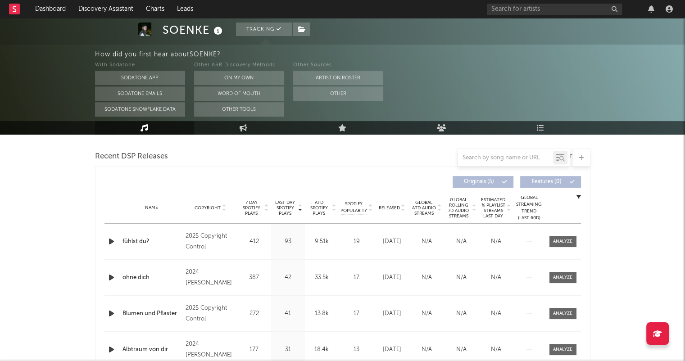
scroll to position [270, 0]
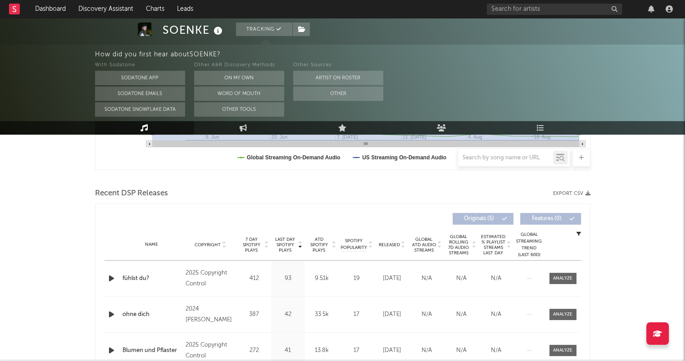
click at [404, 247] on icon at bounding box center [403, 247] width 5 height 4
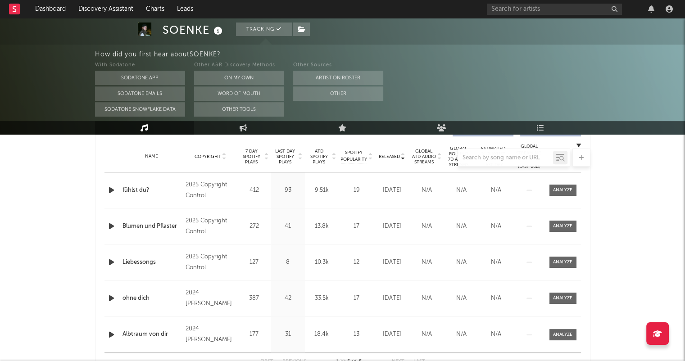
scroll to position [360, 0]
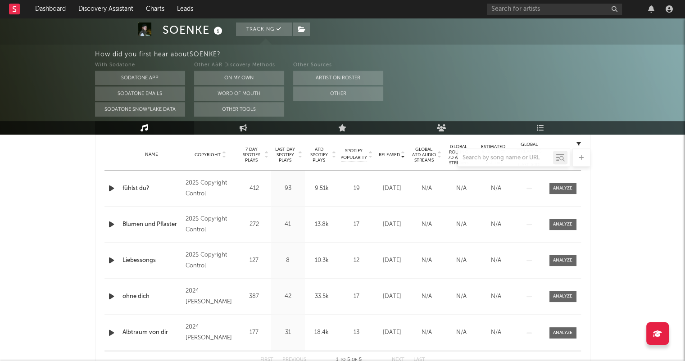
click at [113, 186] on icon "button" at bounding box center [111, 188] width 9 height 11
click at [216, 351] on icon "button" at bounding box center [214, 349] width 5 height 7
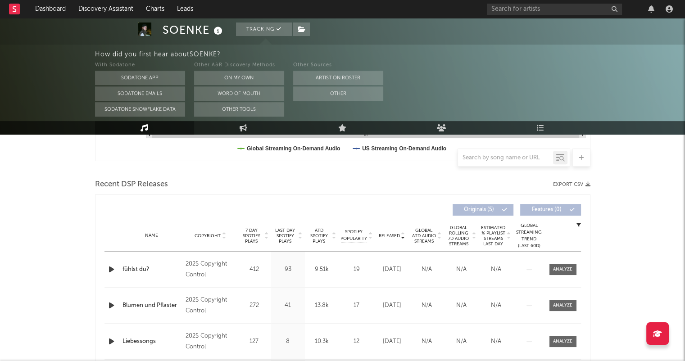
scroll to position [180, 0]
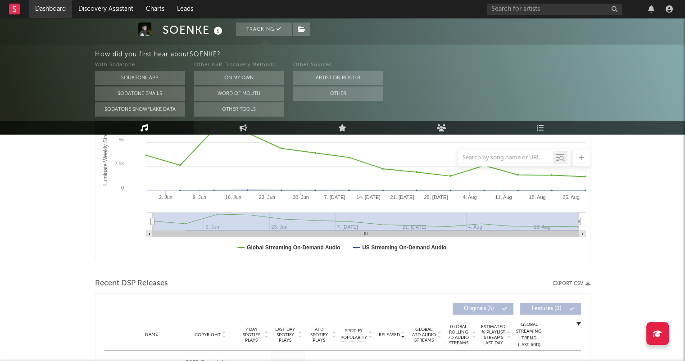
click at [51, 9] on link "Dashboard" at bounding box center [50, 9] width 43 height 18
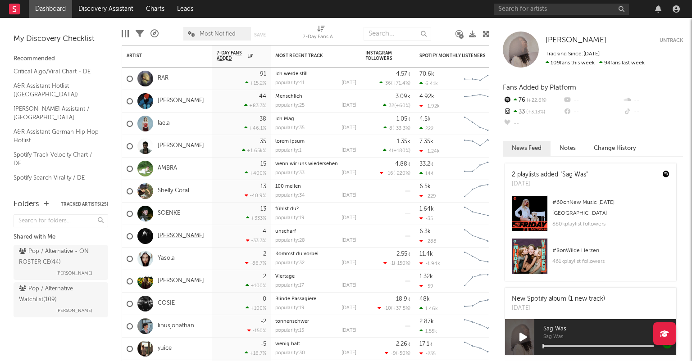
click at [167, 236] on link "[PERSON_NAME]" at bounding box center [181, 236] width 46 height 8
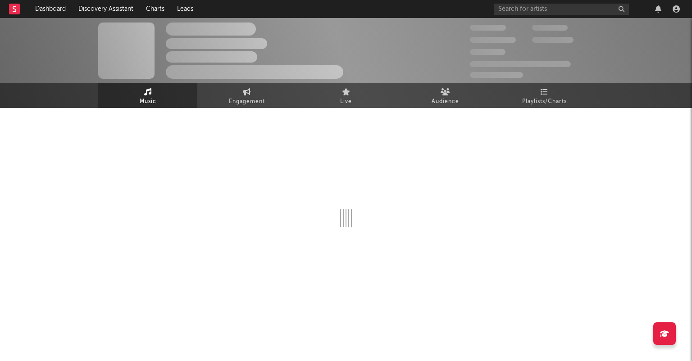
select select "1w"
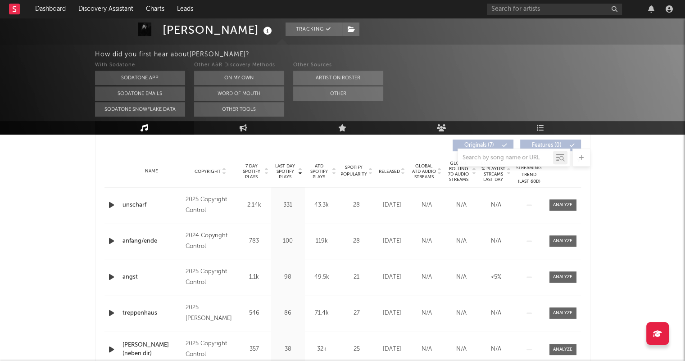
scroll to position [360, 0]
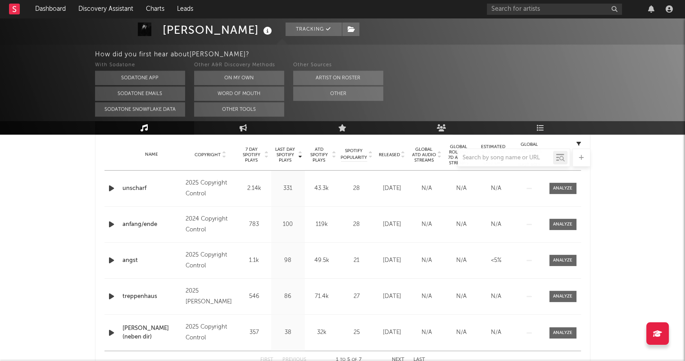
click at [113, 184] on icon "button" at bounding box center [111, 188] width 9 height 11
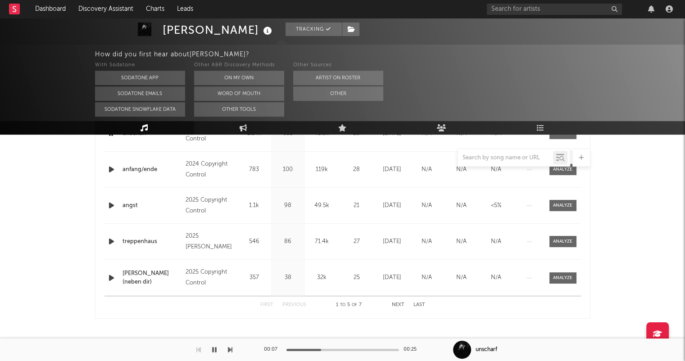
scroll to position [325, 0]
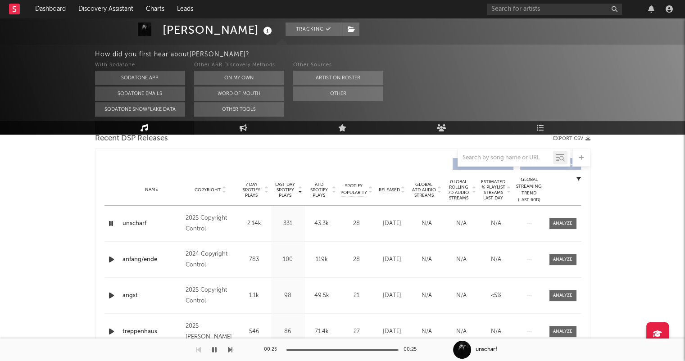
click at [211, 351] on button "button" at bounding box center [214, 350] width 9 height 23
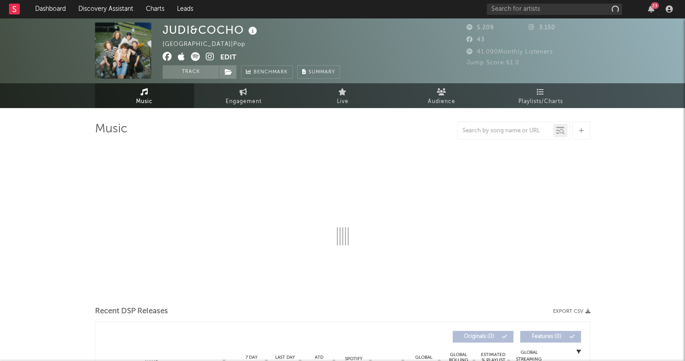
select select "6m"
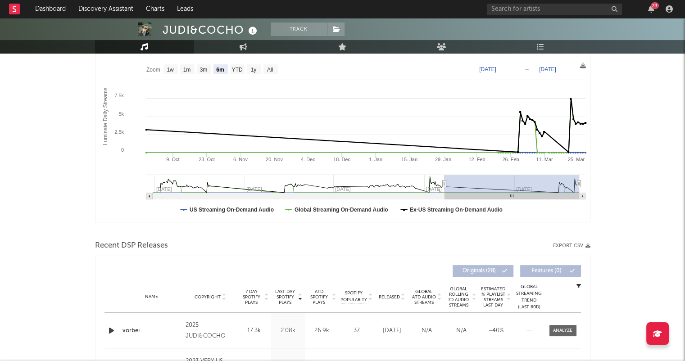
scroll to position [45, 0]
